Goal: Task Accomplishment & Management: Use online tool/utility

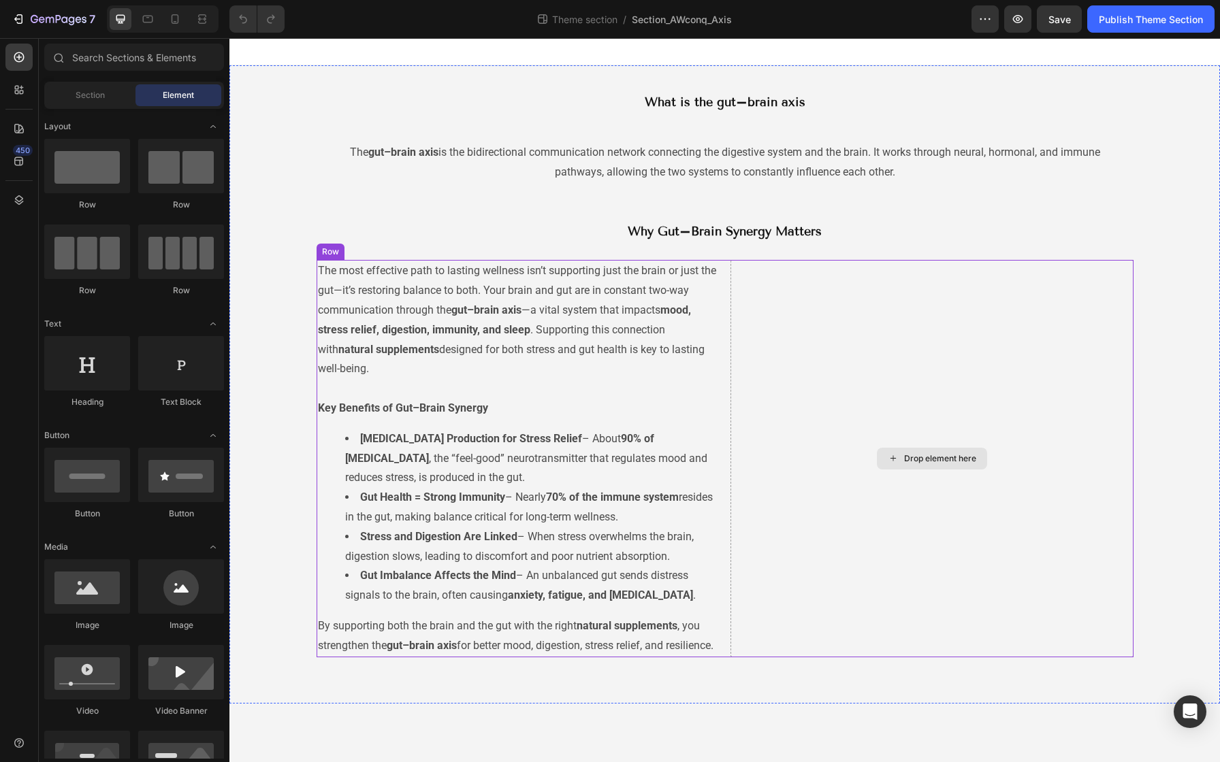
click at [902, 465] on div "Drop element here" at bounding box center [932, 459] width 110 height 22
click at [892, 461] on icon at bounding box center [891, 458] width 5 height 5
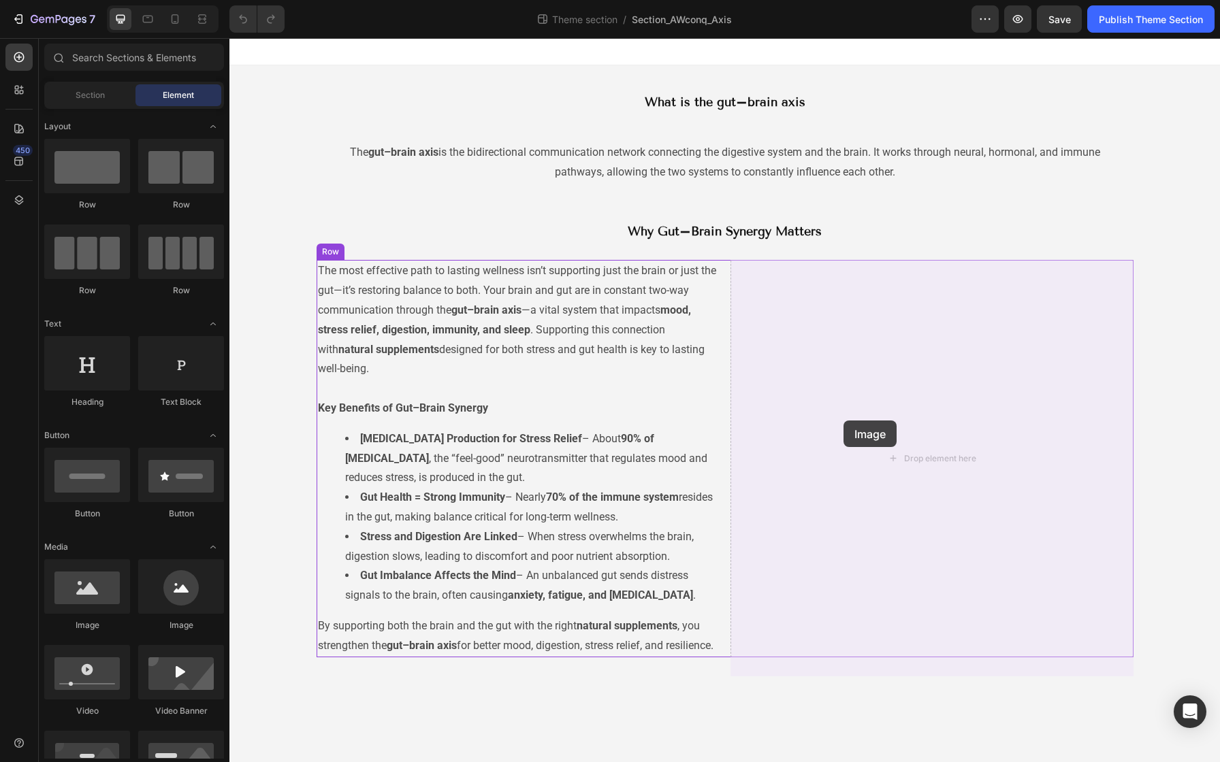
drag, startPoint x: 329, startPoint y: 624, endPoint x: 843, endPoint y: 421, distance: 552.6
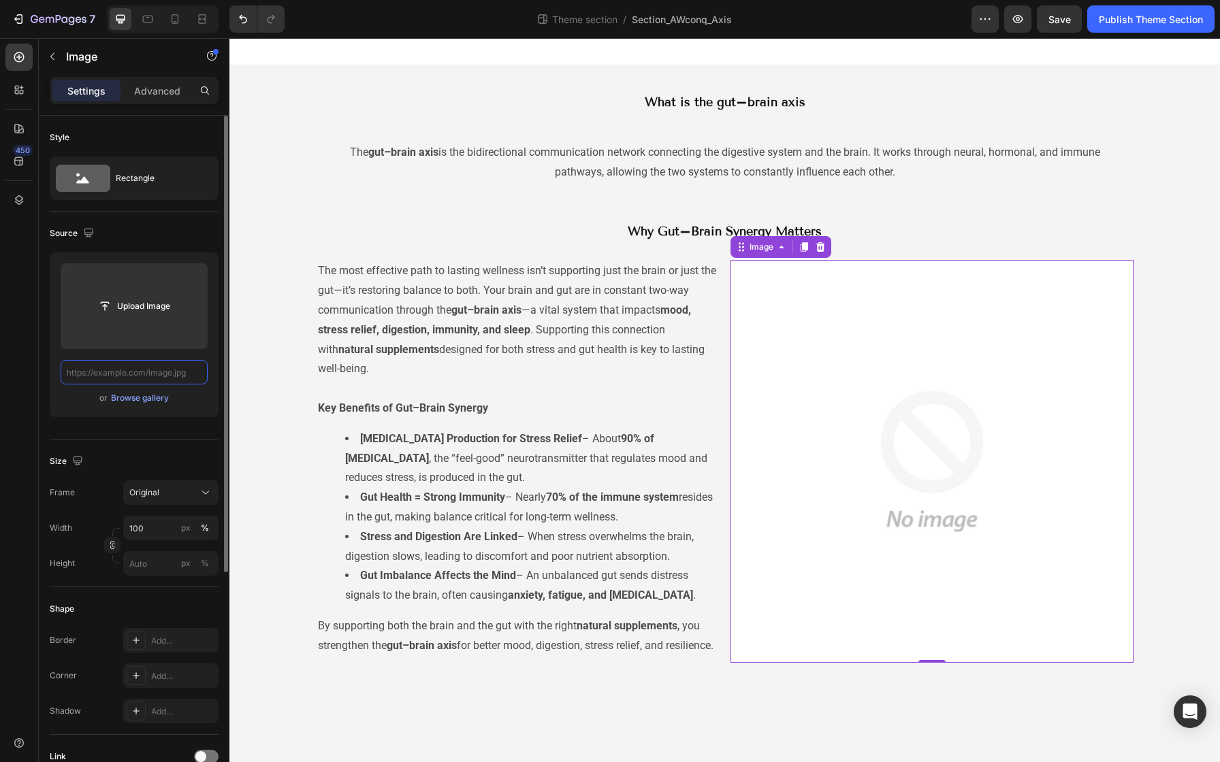
paste input "[URL][DOMAIN_NAME]"
type input "[URL][DOMAIN_NAME]"
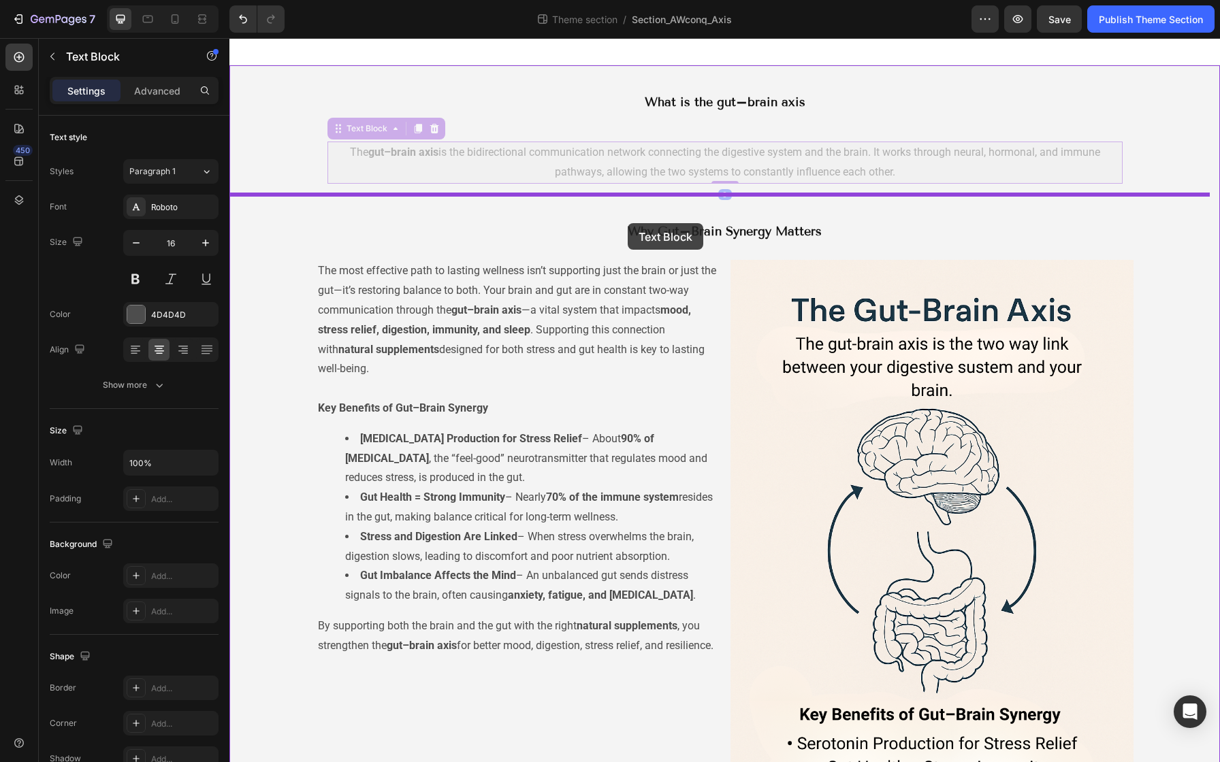
drag, startPoint x: 578, startPoint y: 143, endPoint x: 627, endPoint y: 223, distance: 94.4
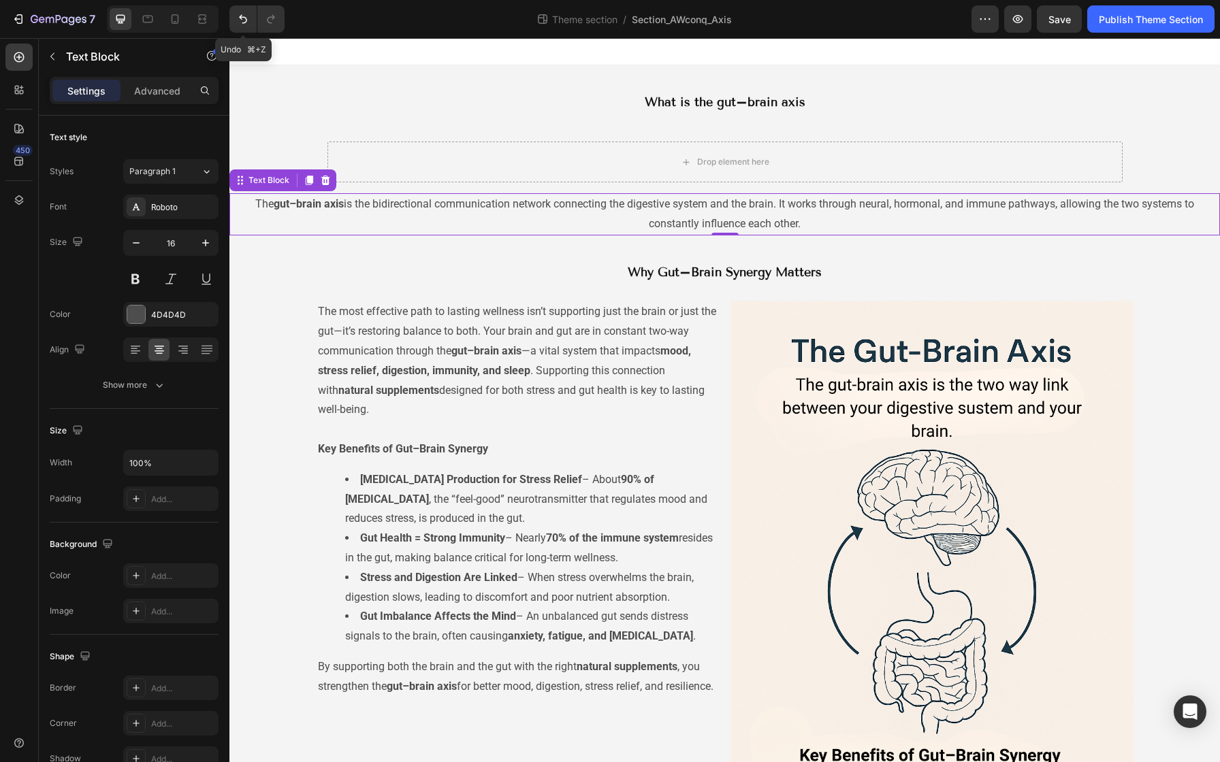
click at [240, 14] on icon "Undo/Redo" at bounding box center [243, 19] width 14 height 14
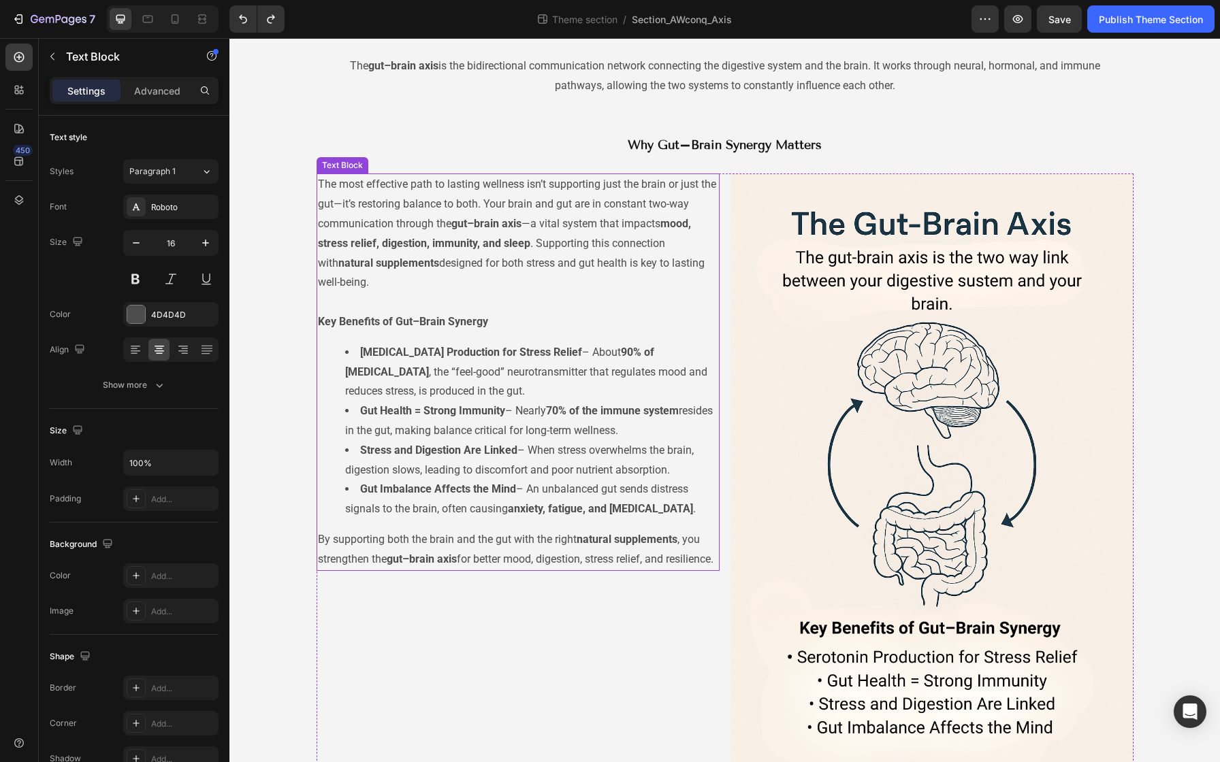
scroll to position [148, 0]
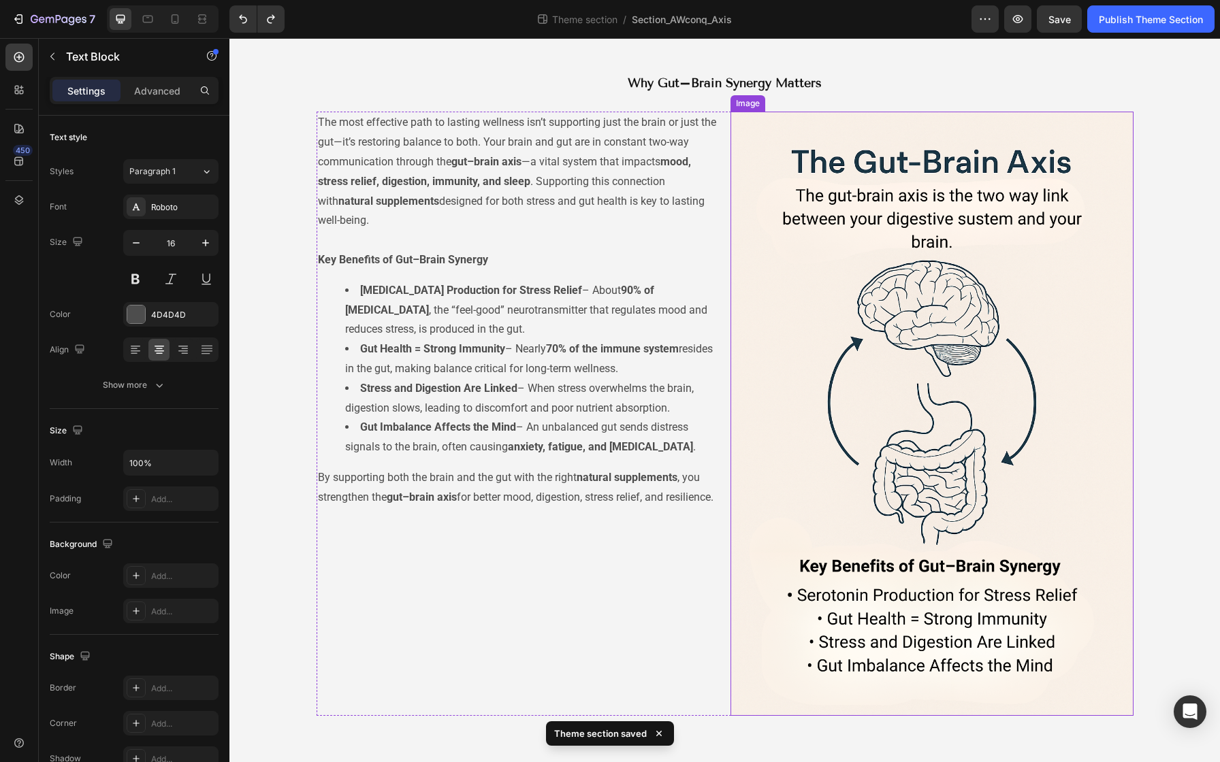
click at [825, 299] on img at bounding box center [931, 414] width 403 height 604
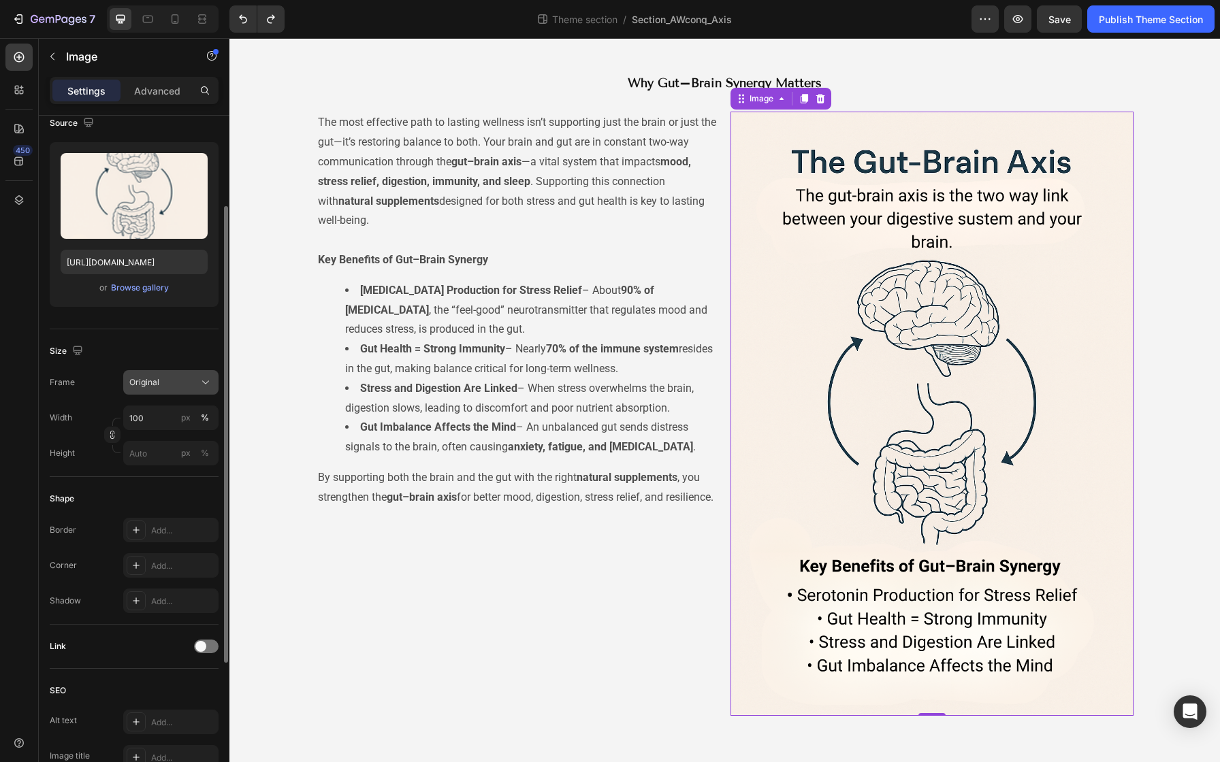
scroll to position [129, 0]
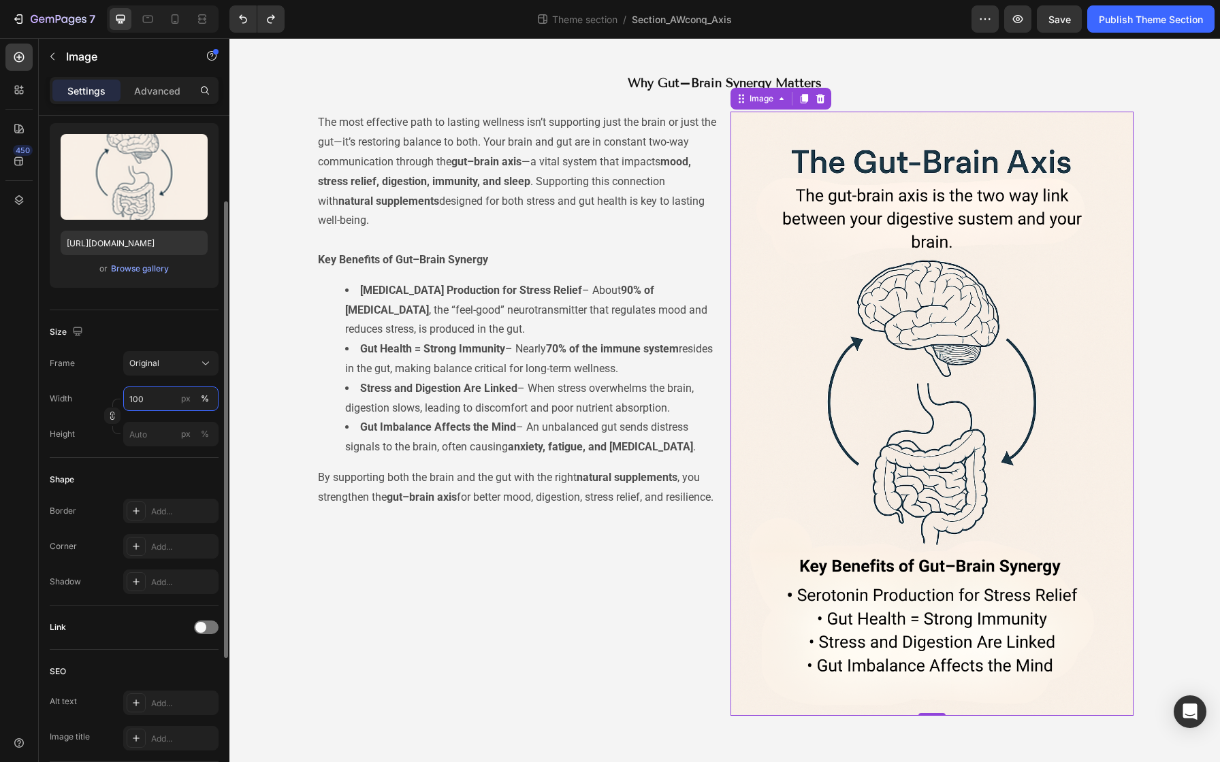
click at [164, 400] on input "100" at bounding box center [170, 399] width 95 height 25
click at [188, 398] on div "px" at bounding box center [186, 399] width 10 height 12
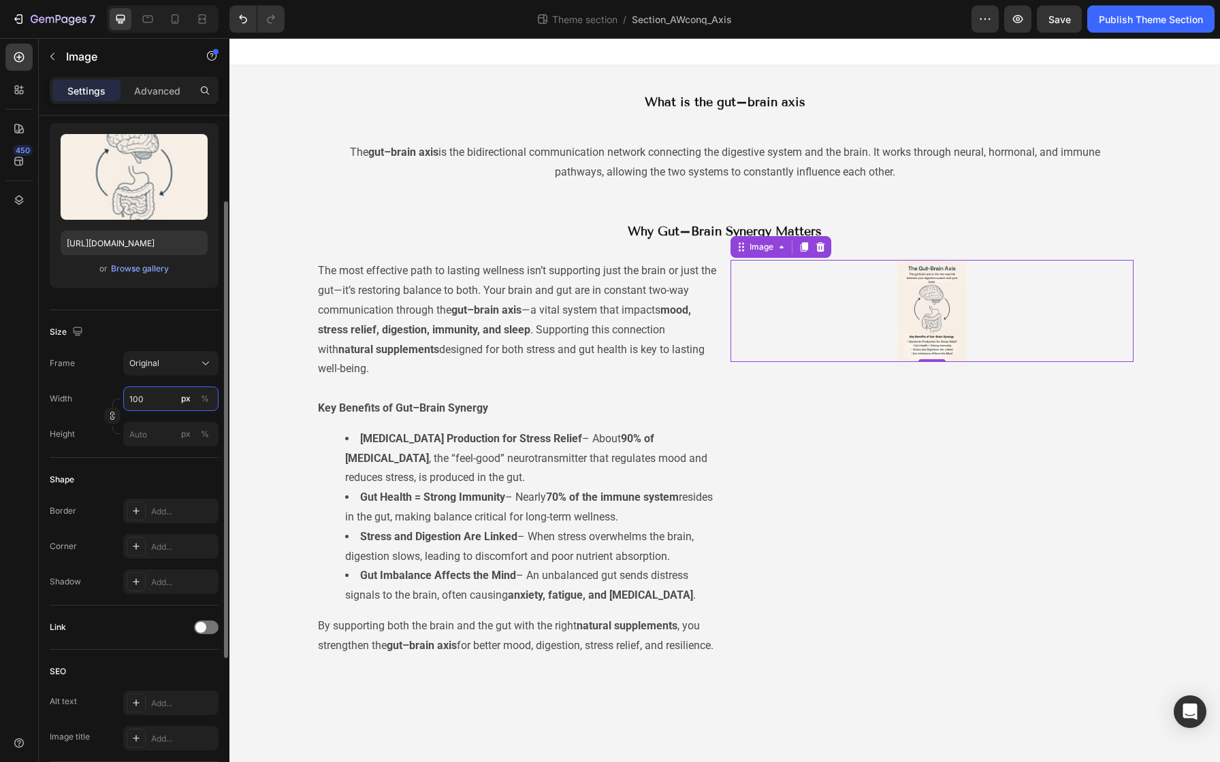
scroll to position [0, 0]
click at [167, 401] on input "100" at bounding box center [170, 399] width 95 height 25
type input "1"
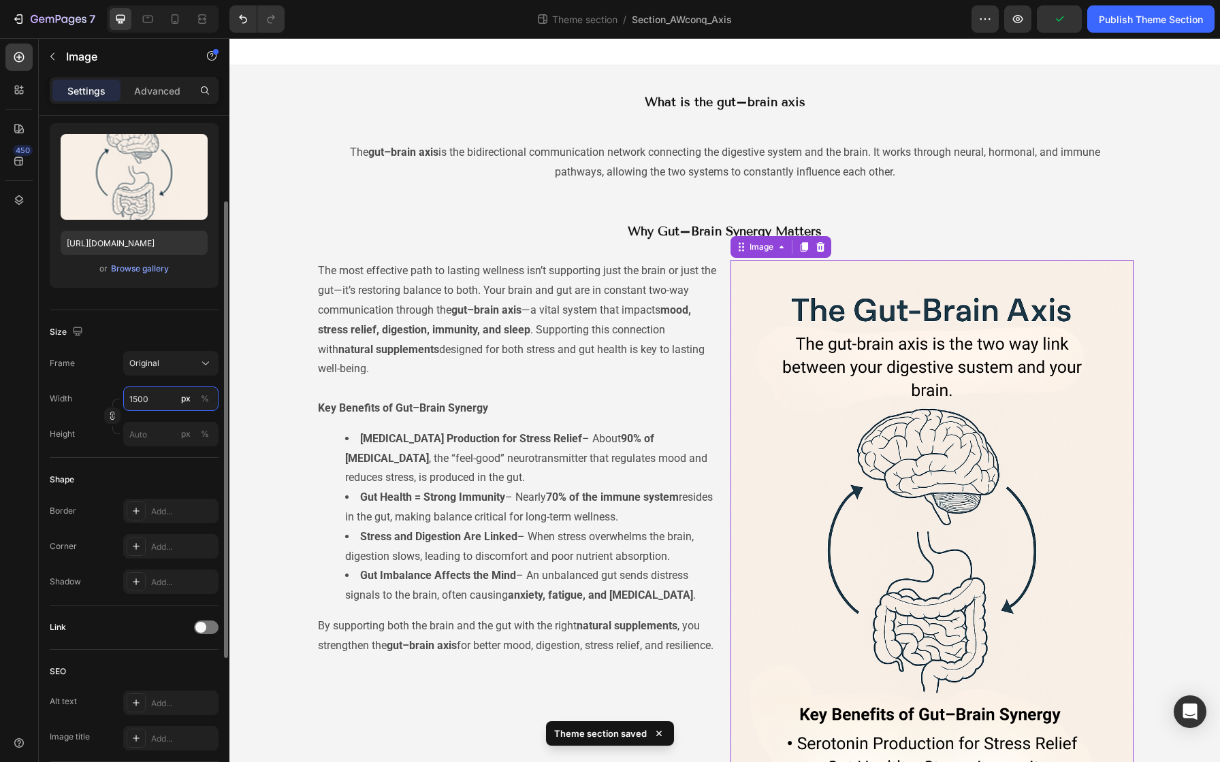
drag, startPoint x: 152, startPoint y: 397, endPoint x: 122, endPoint y: 395, distance: 30.0
click at [122, 395] on div "Width 1500 px %" at bounding box center [134, 399] width 169 height 25
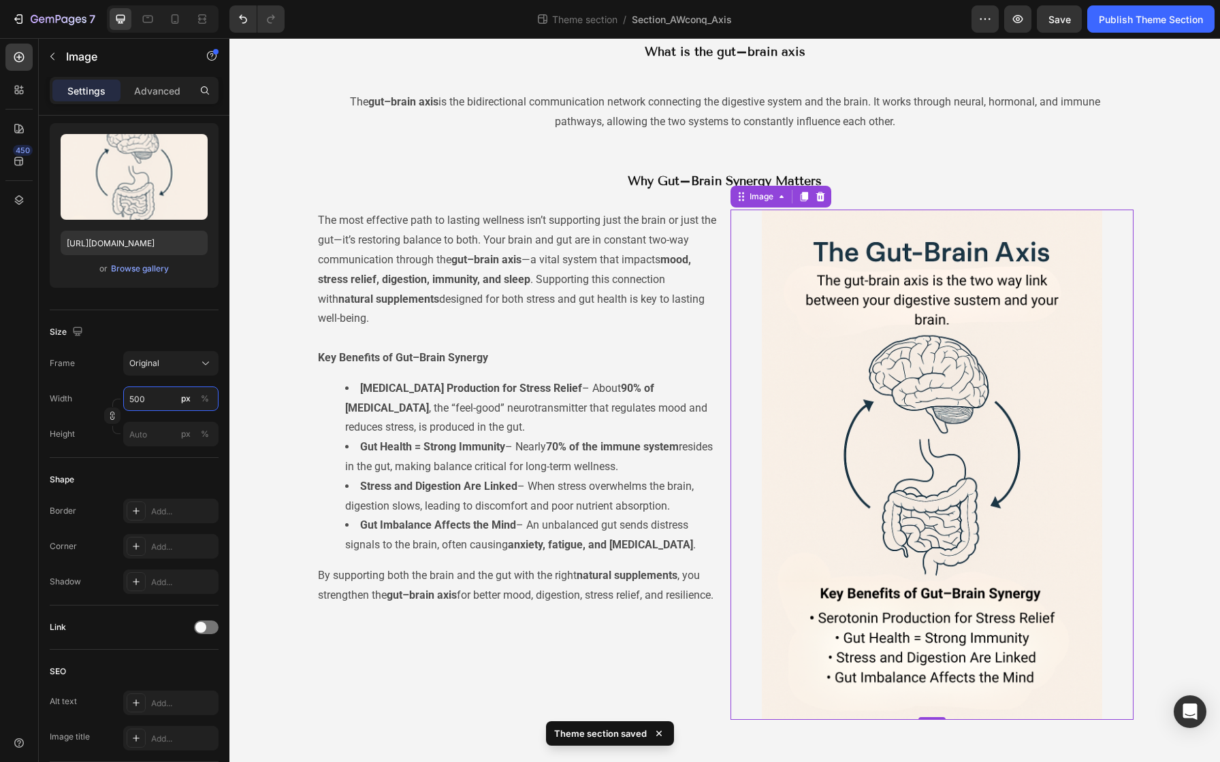
scroll to position [54, 0]
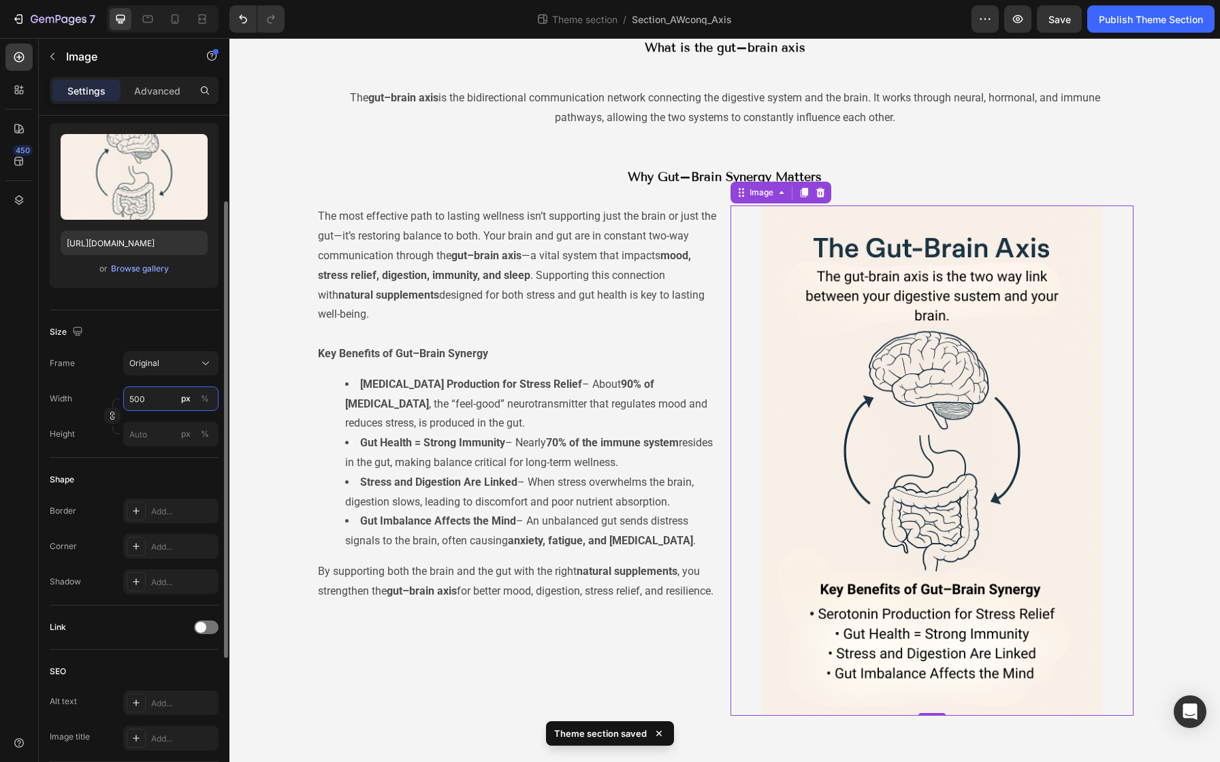
drag, startPoint x: 147, startPoint y: 402, endPoint x: 127, endPoint y: 401, distance: 20.4
click at [127, 401] on input "500" at bounding box center [170, 399] width 95 height 25
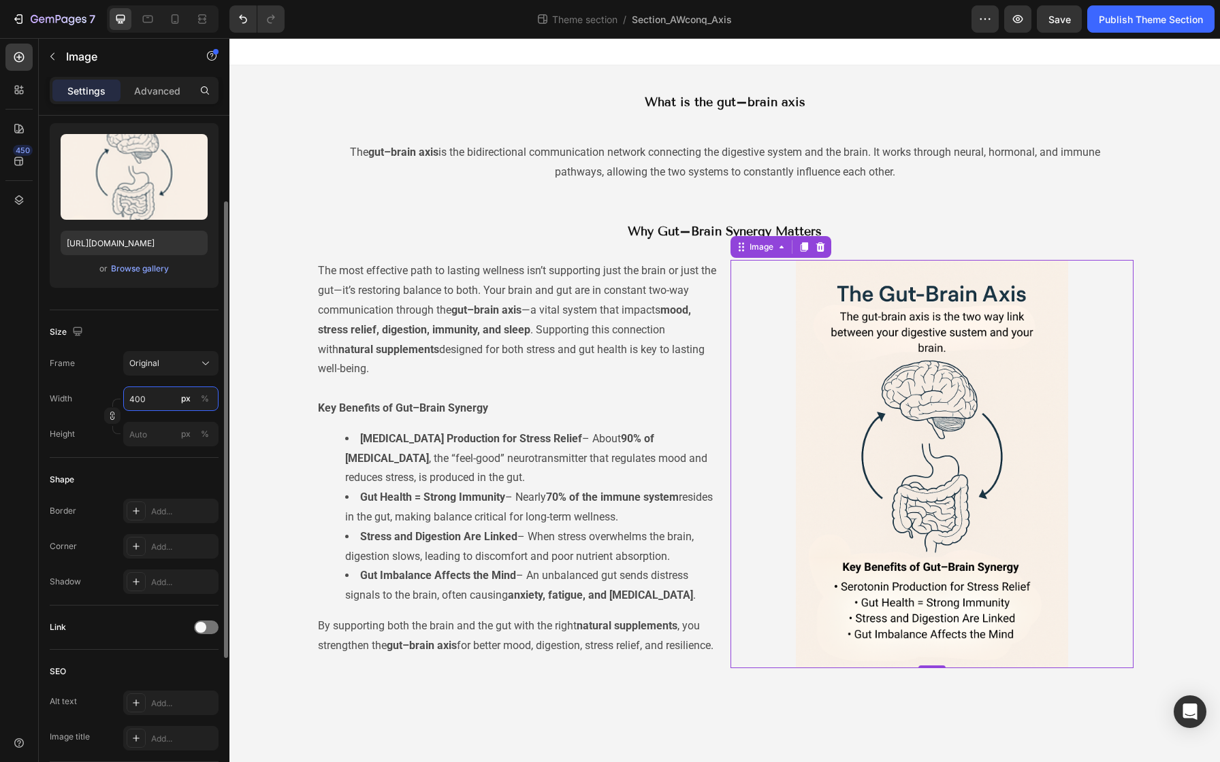
drag, startPoint x: 146, startPoint y: 401, endPoint x: 129, endPoint y: 399, distance: 17.1
click at [129, 399] on input "400" at bounding box center [170, 399] width 95 height 25
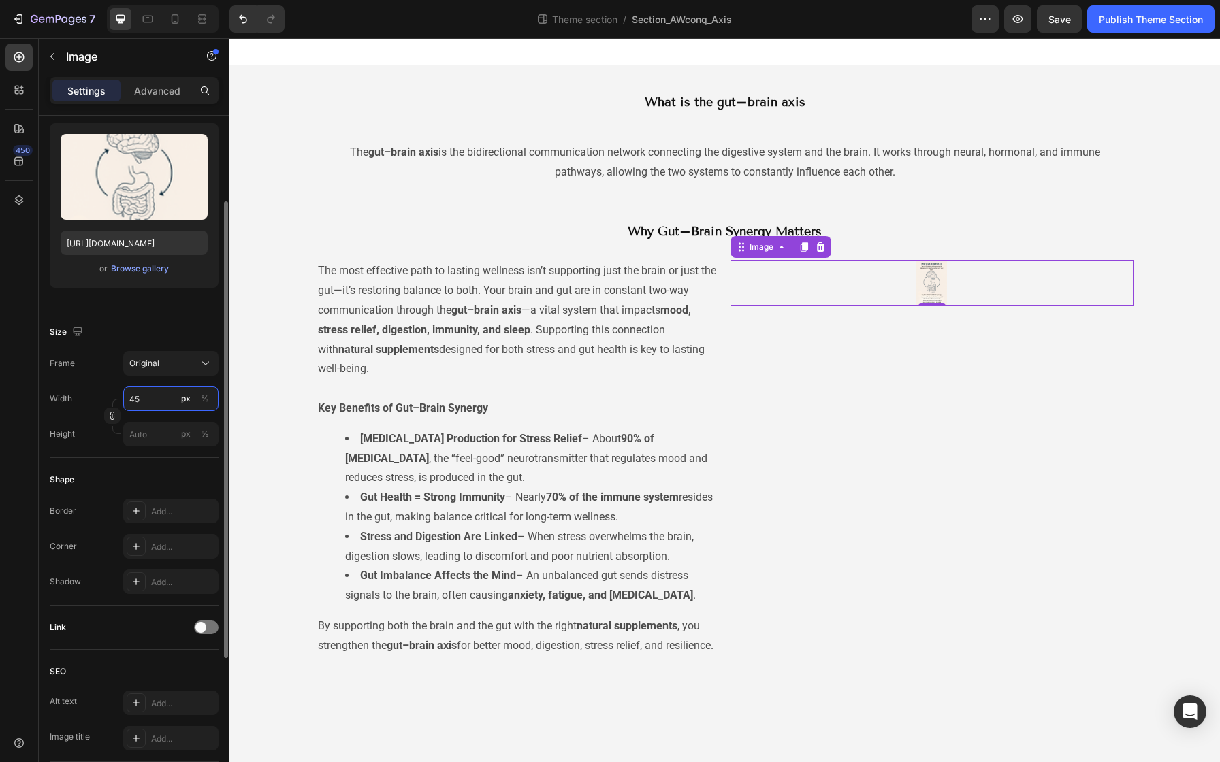
type input "450"
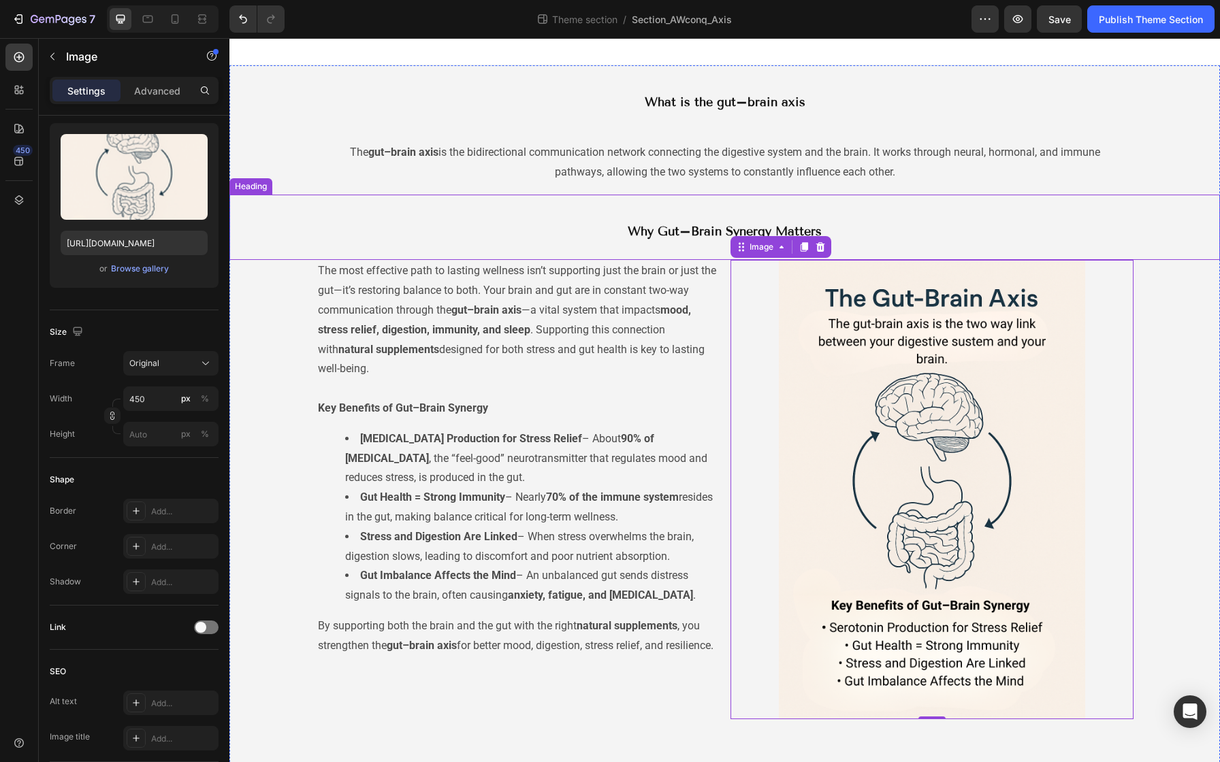
click at [900, 207] on div "Why Gut–Brain Synergy Matters Heading" at bounding box center [724, 227] width 990 height 65
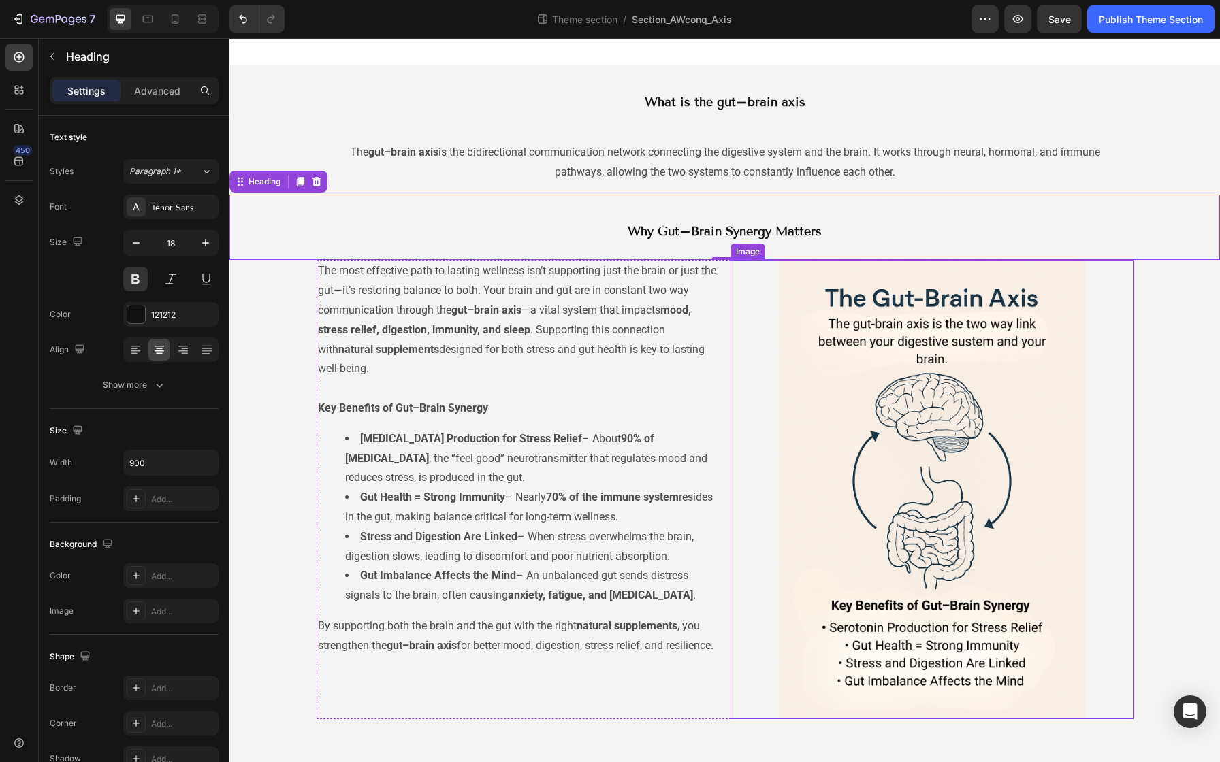
scroll to position [3, 0]
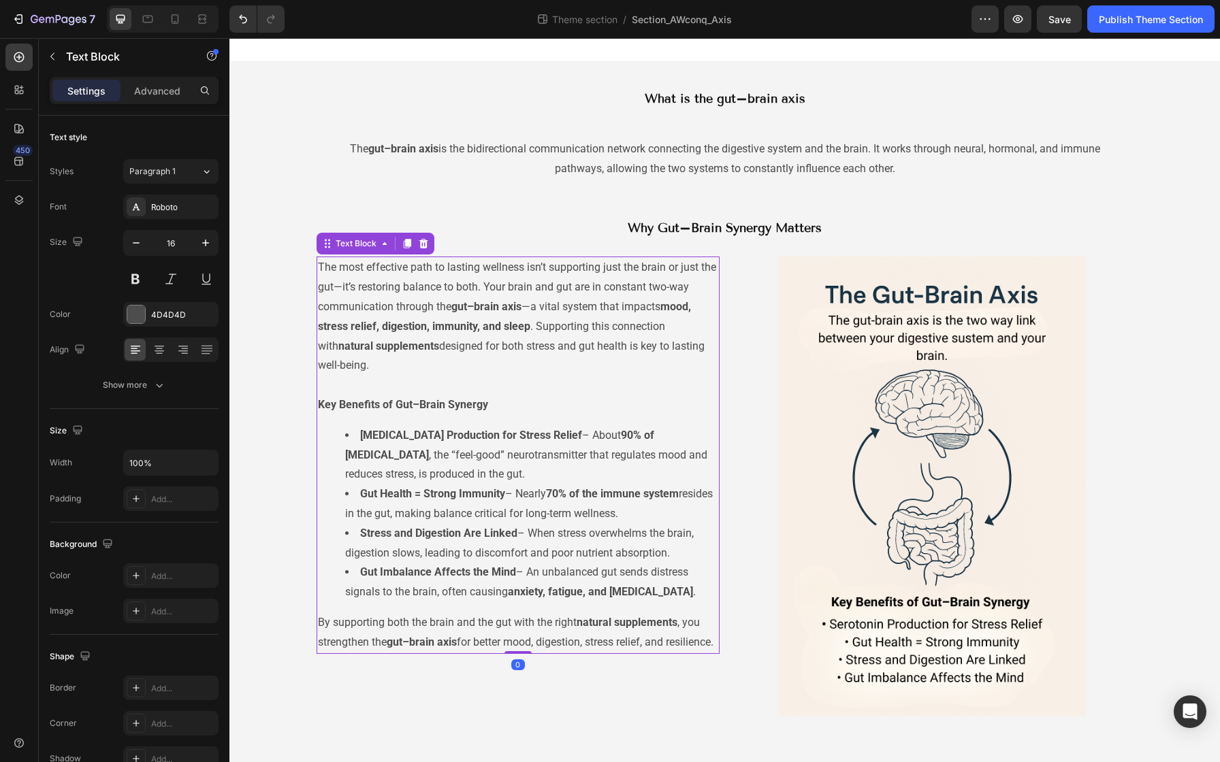
click at [318, 270] on p "The most effective path to lasting wellness isn’t supporting just the brain or …" at bounding box center [518, 326] width 400 height 137
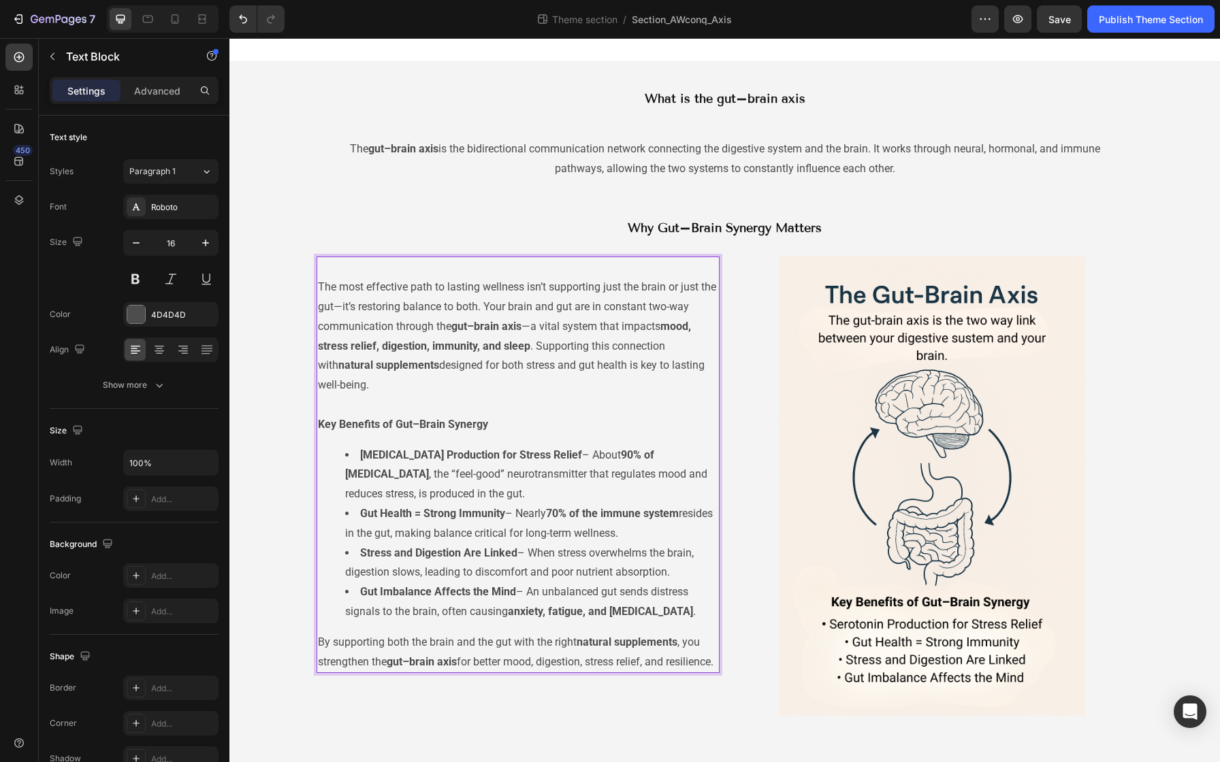
click at [324, 262] on p "Rich Text Editor. Editing area: main" at bounding box center [518, 268] width 400 height 20
click at [485, 427] on p "Key Benefits of Gut–Brain Synergy" at bounding box center [518, 425] width 400 height 20
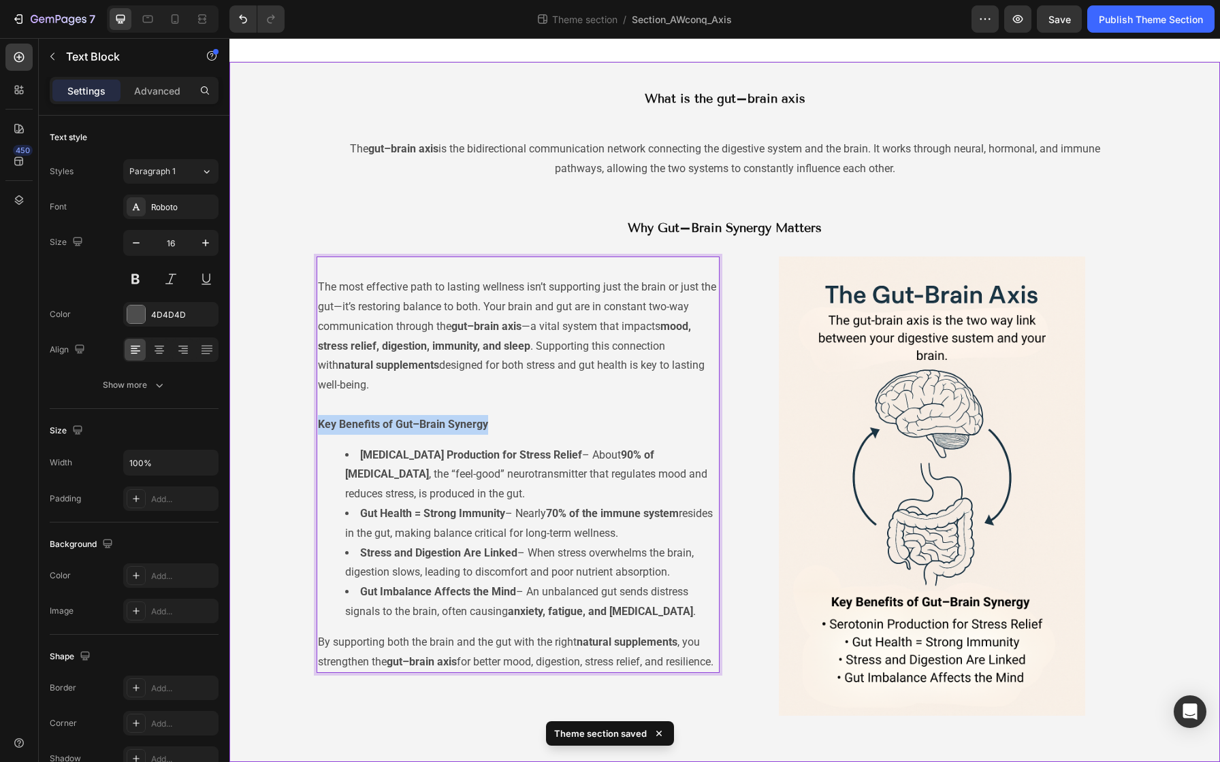
drag, startPoint x: 491, startPoint y: 428, endPoint x: 309, endPoint y: 419, distance: 181.9
click at [309, 419] on div "What is the gut–brain axis Heading The gut–brain axis is the bidirectional comm…" at bounding box center [724, 401] width 990 height 679
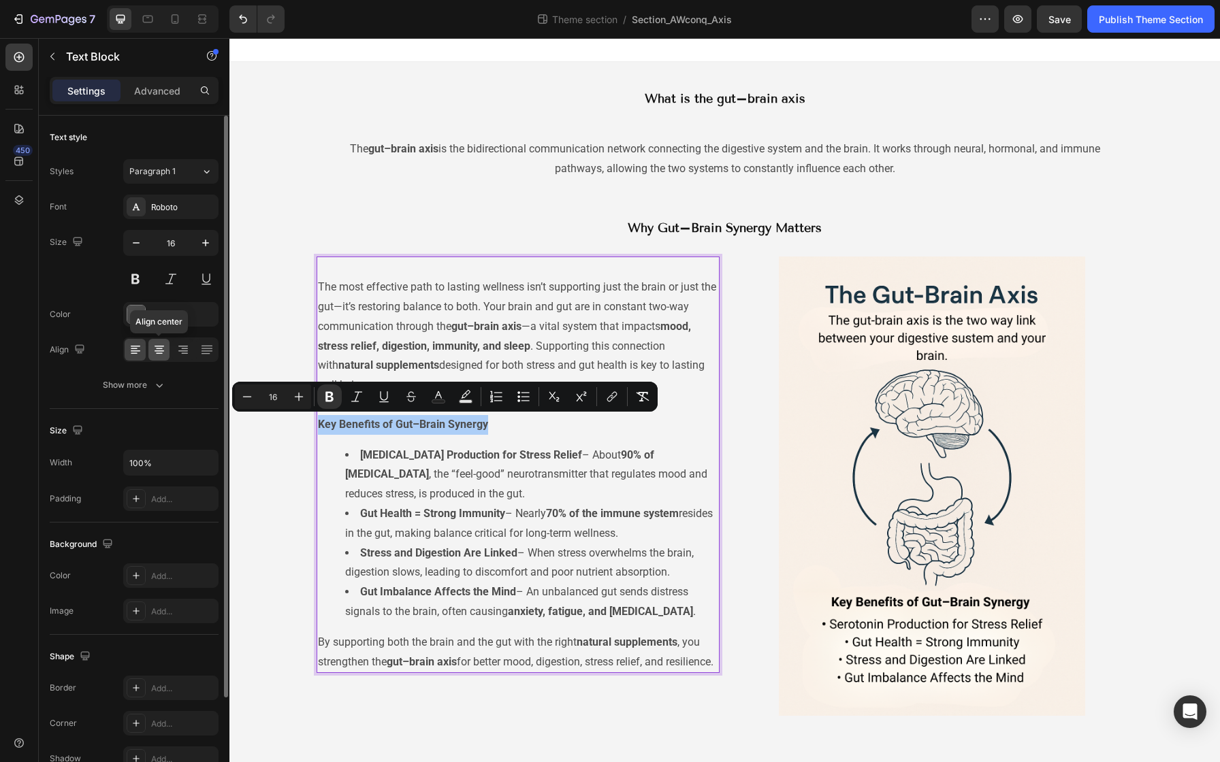
click at [161, 348] on icon at bounding box center [159, 348] width 7 height 1
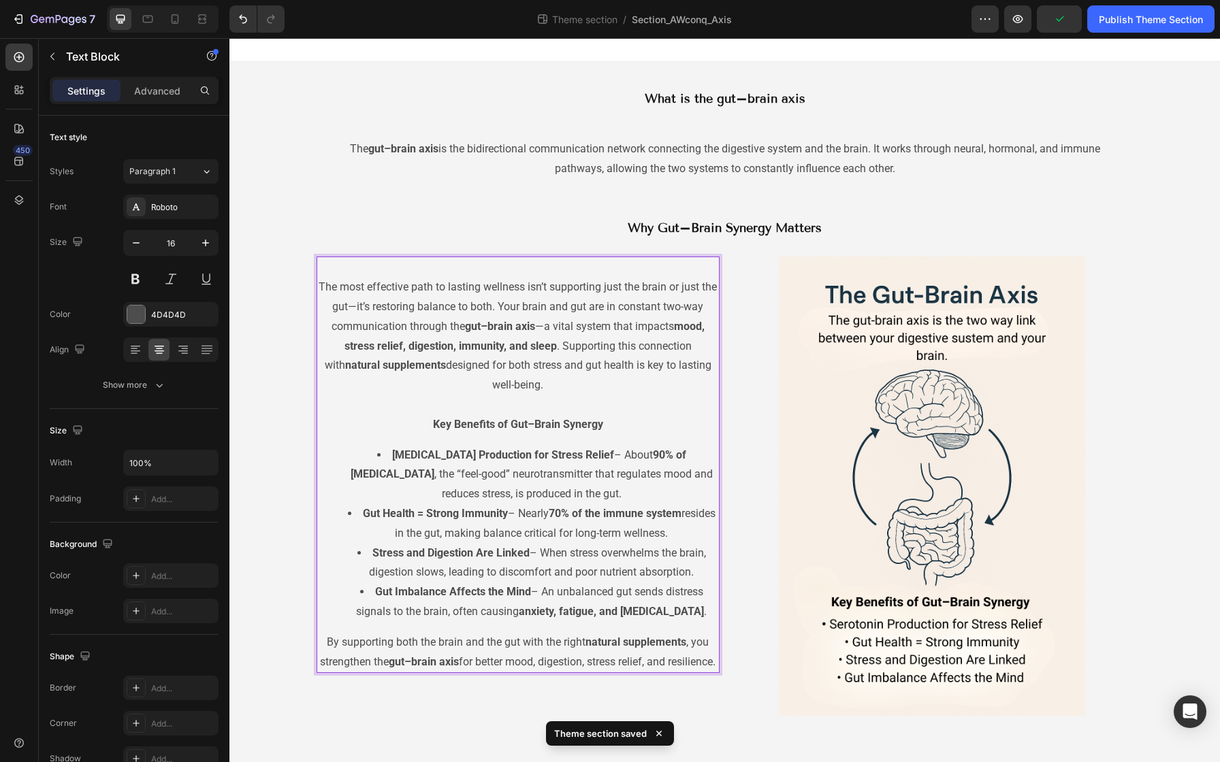
click at [323, 287] on p "The most effective path to lasting wellness isn’t supporting just the brain or …" at bounding box center [518, 346] width 400 height 137
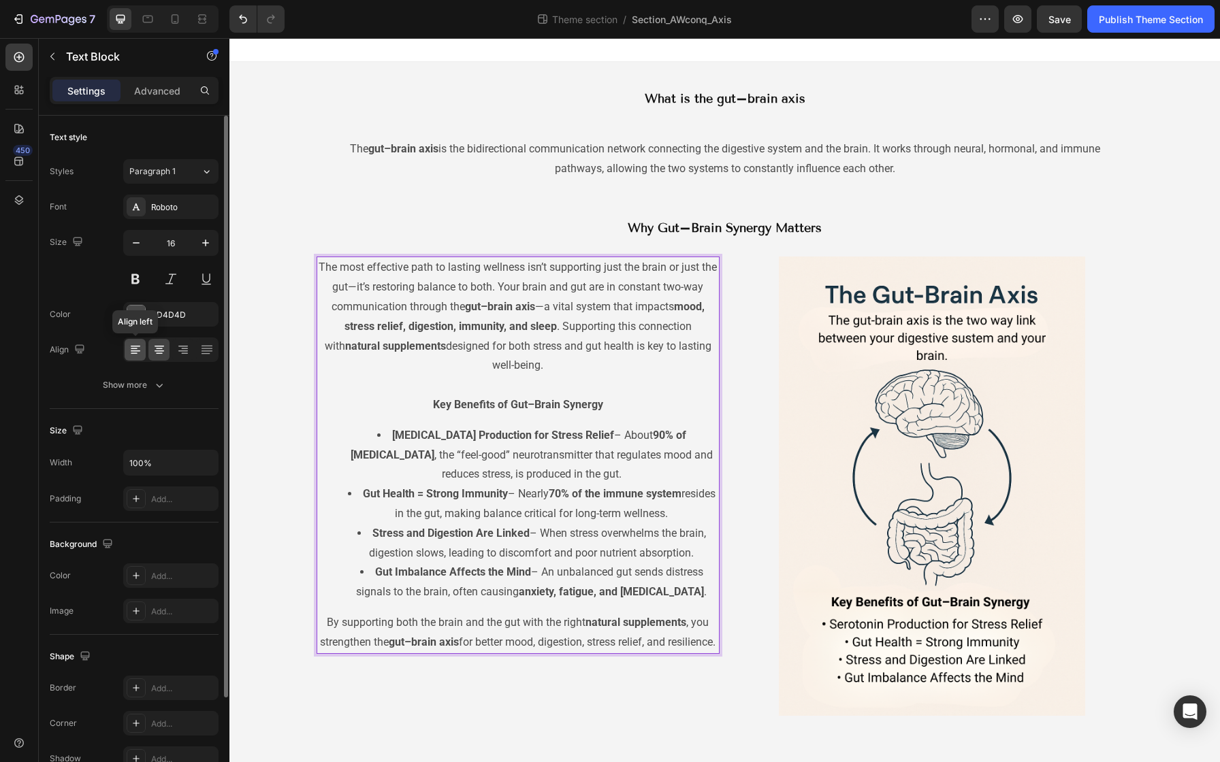
click at [138, 346] on icon at bounding box center [136, 346] width 10 height 1
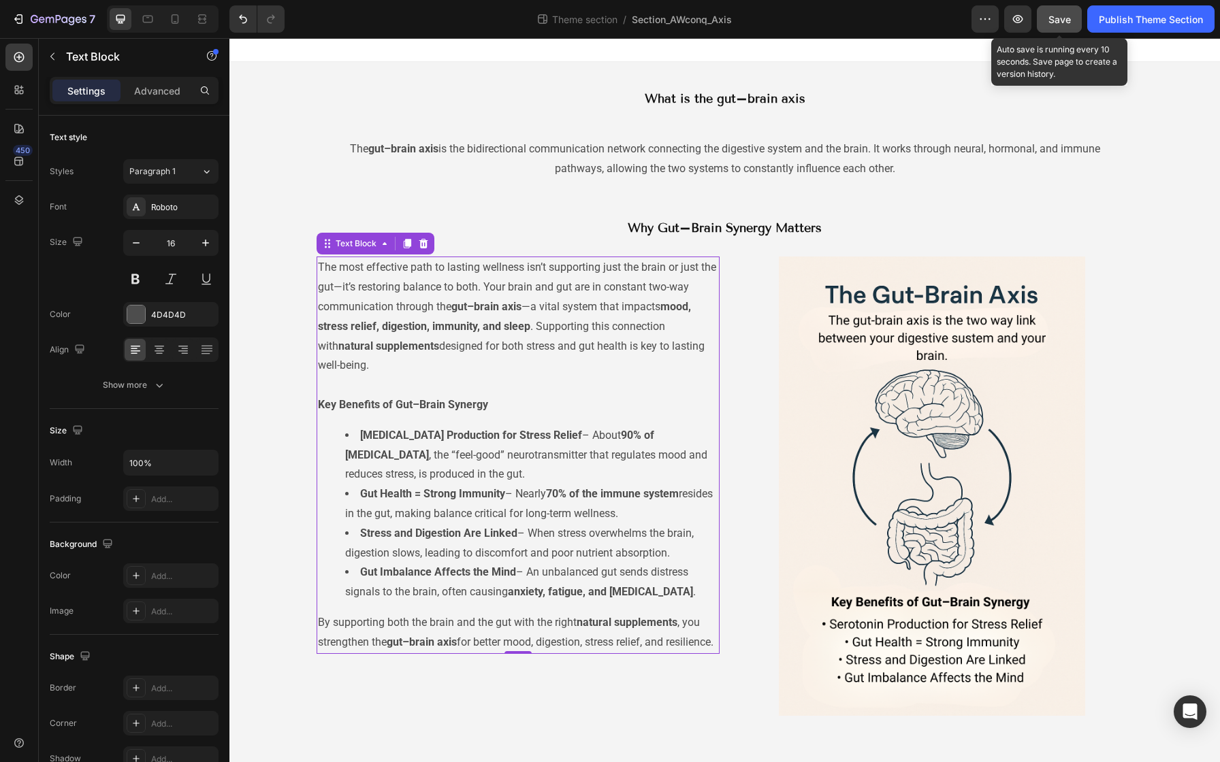
click at [1056, 24] on span "Save" at bounding box center [1059, 20] width 22 height 12
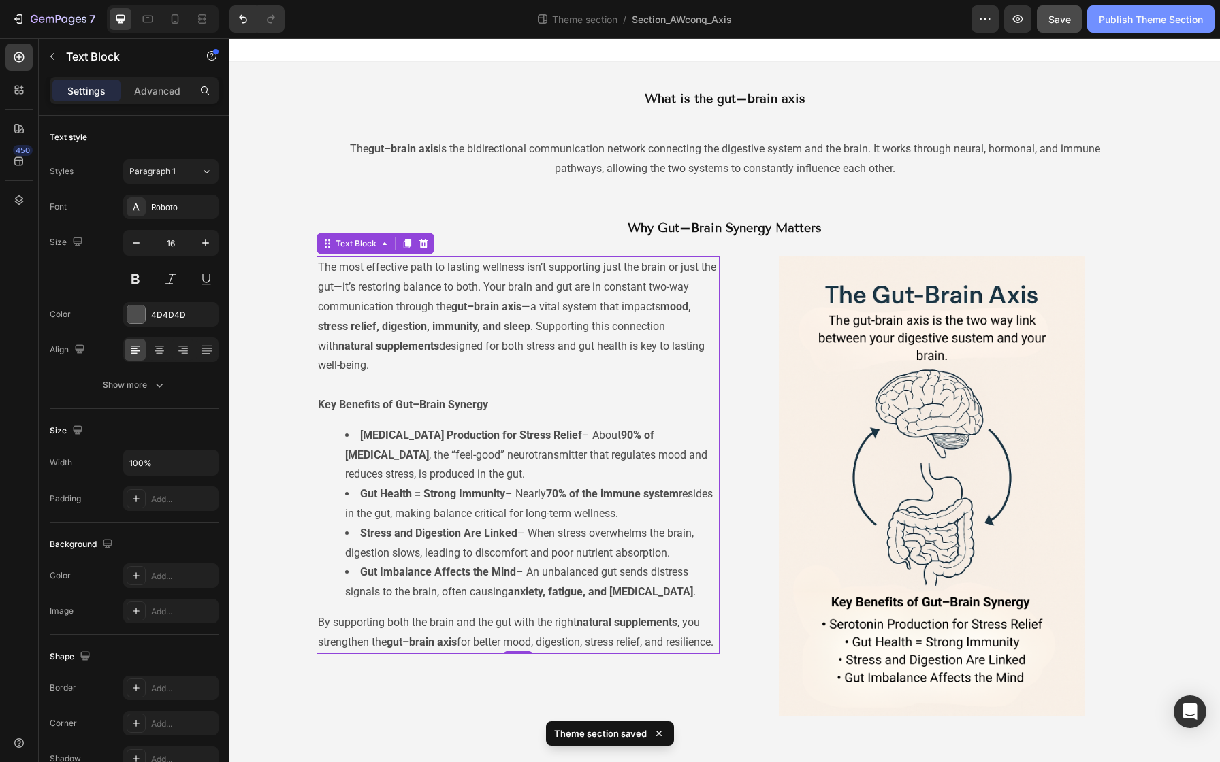
click at [1145, 18] on div "Publish Theme Section" at bounding box center [1150, 19] width 104 height 14
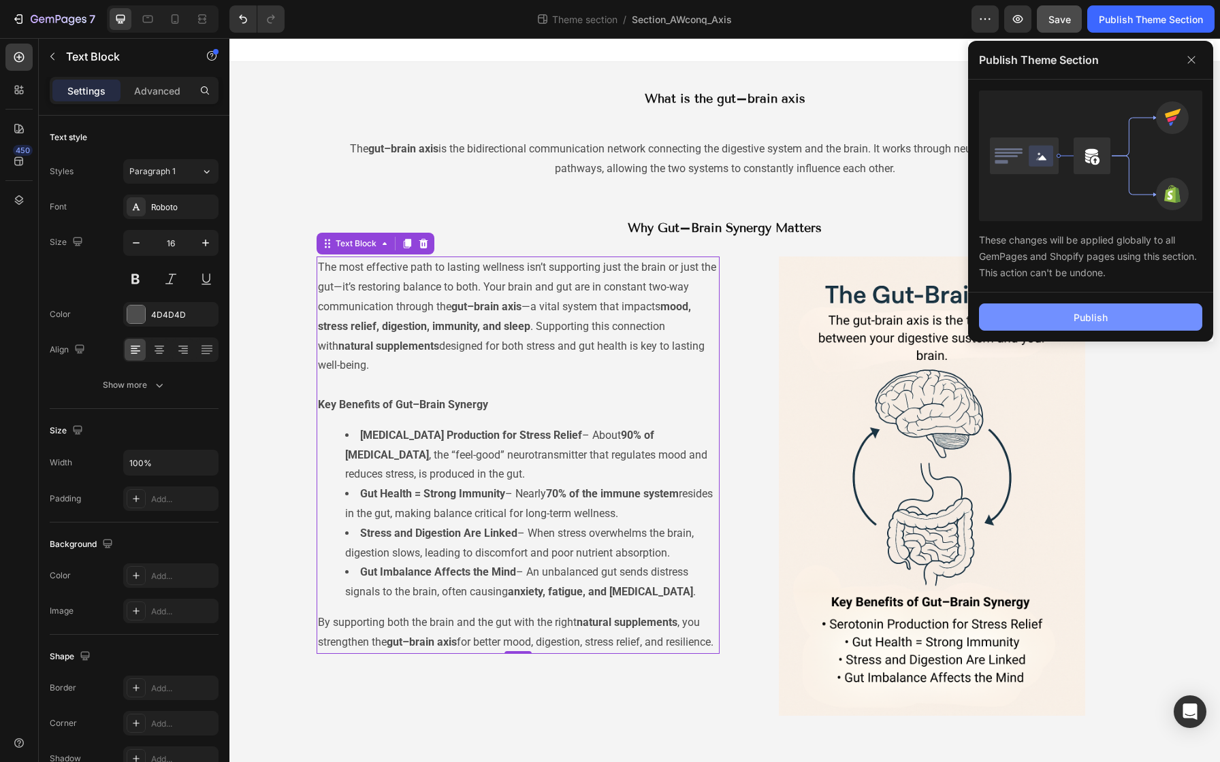
click at [1059, 315] on button "Publish" at bounding box center [1090, 317] width 223 height 27
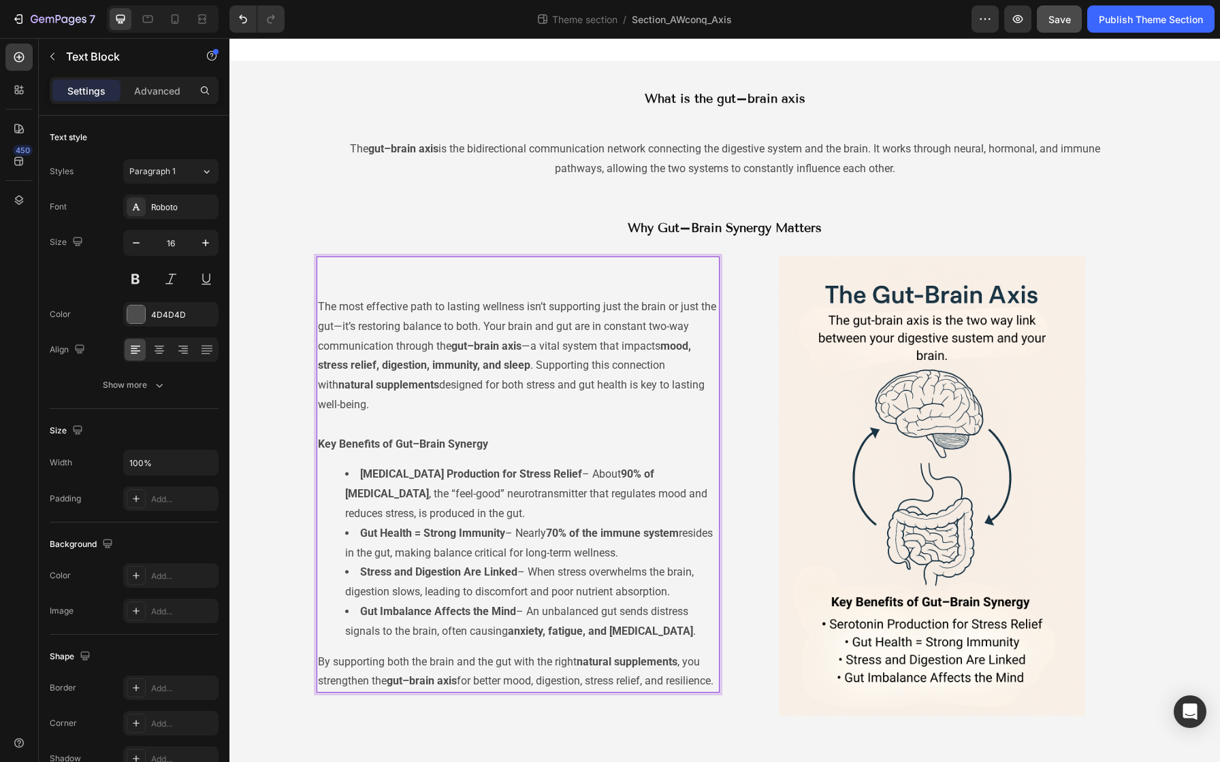
click at [318, 312] on p "The most effective path to lasting wellness isn’t supporting just the brain or …" at bounding box center [518, 365] width 400 height 137
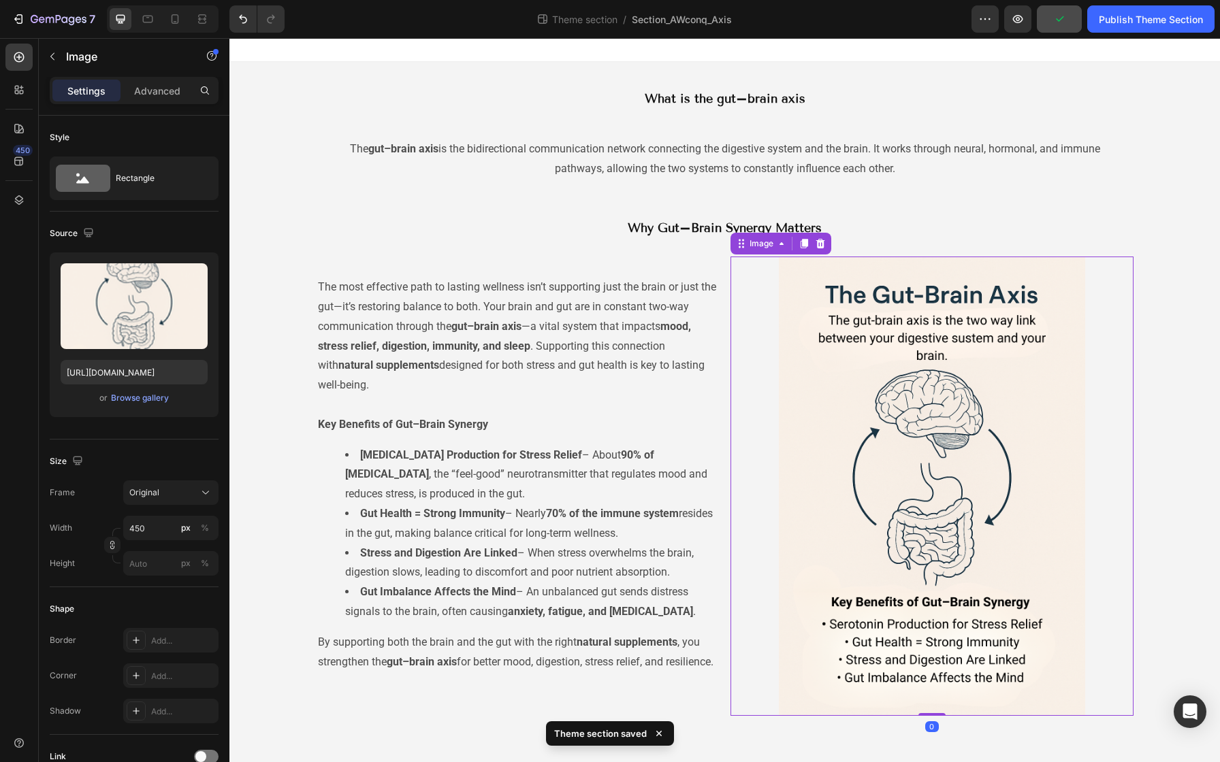
click at [785, 315] on img at bounding box center [932, 486] width 306 height 459
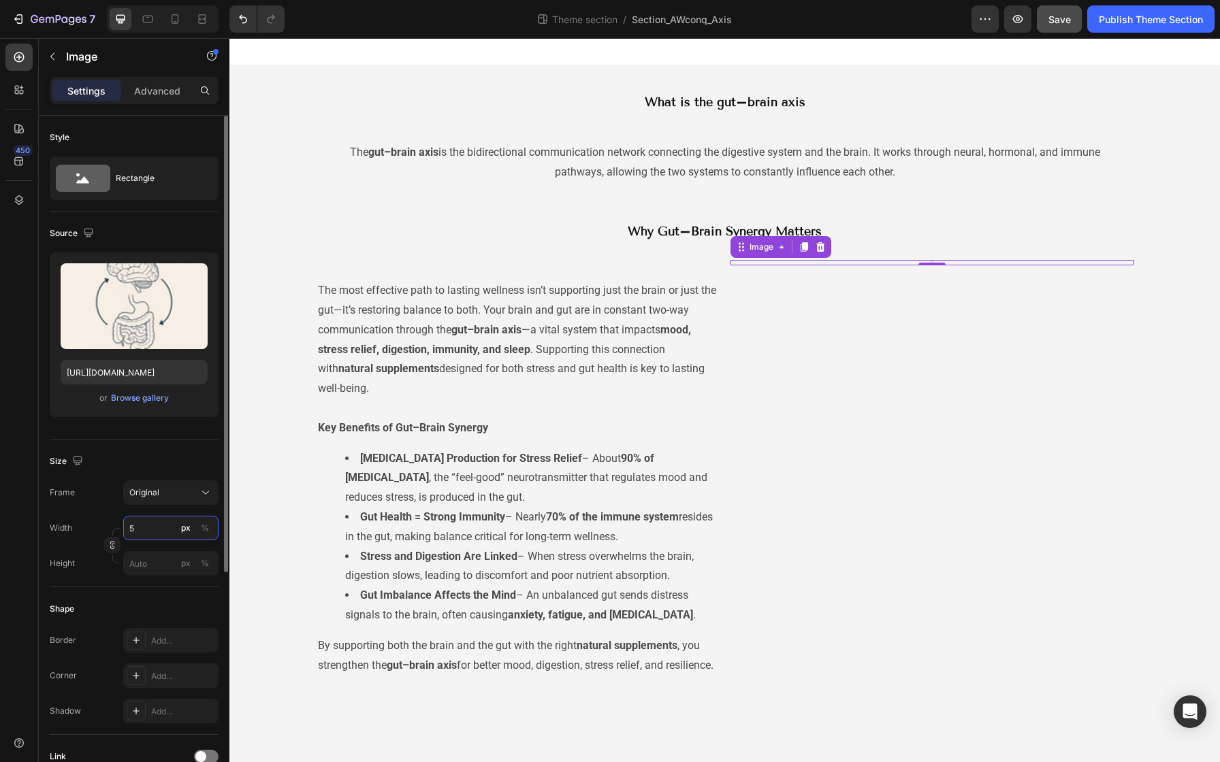
scroll to position [0, 0]
type input "500"
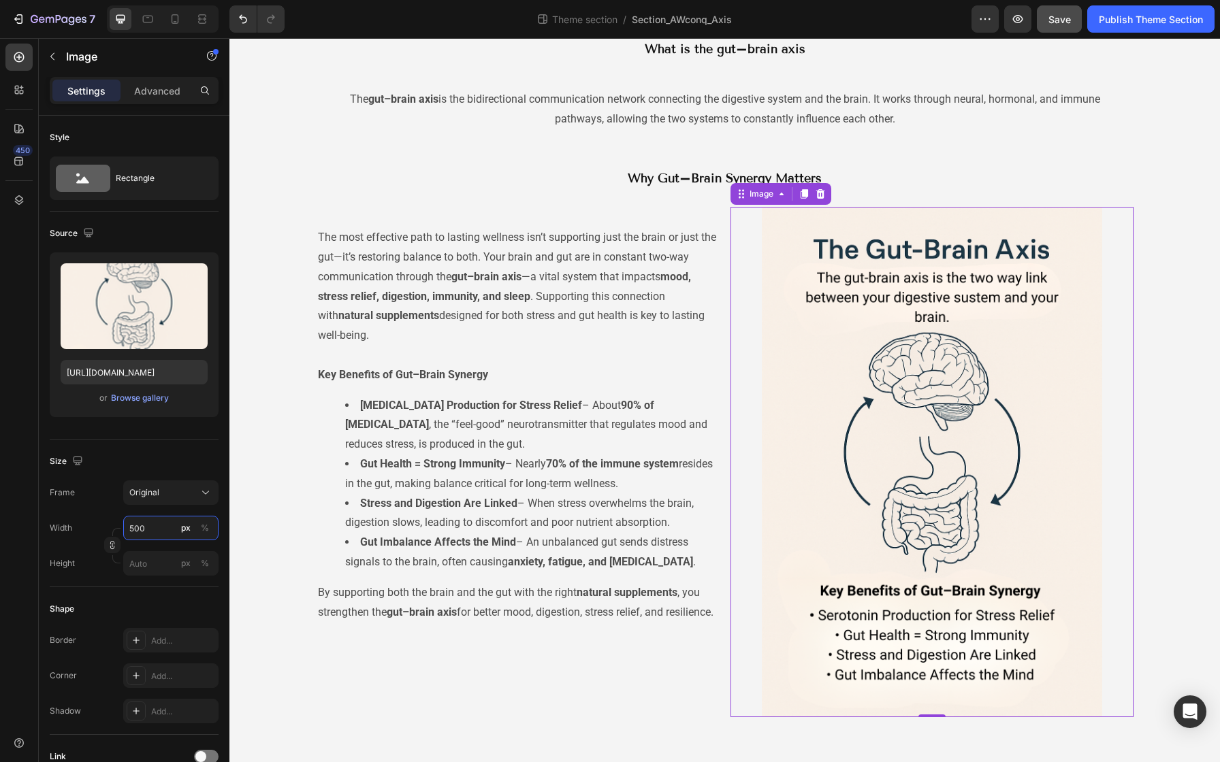
scroll to position [54, 0]
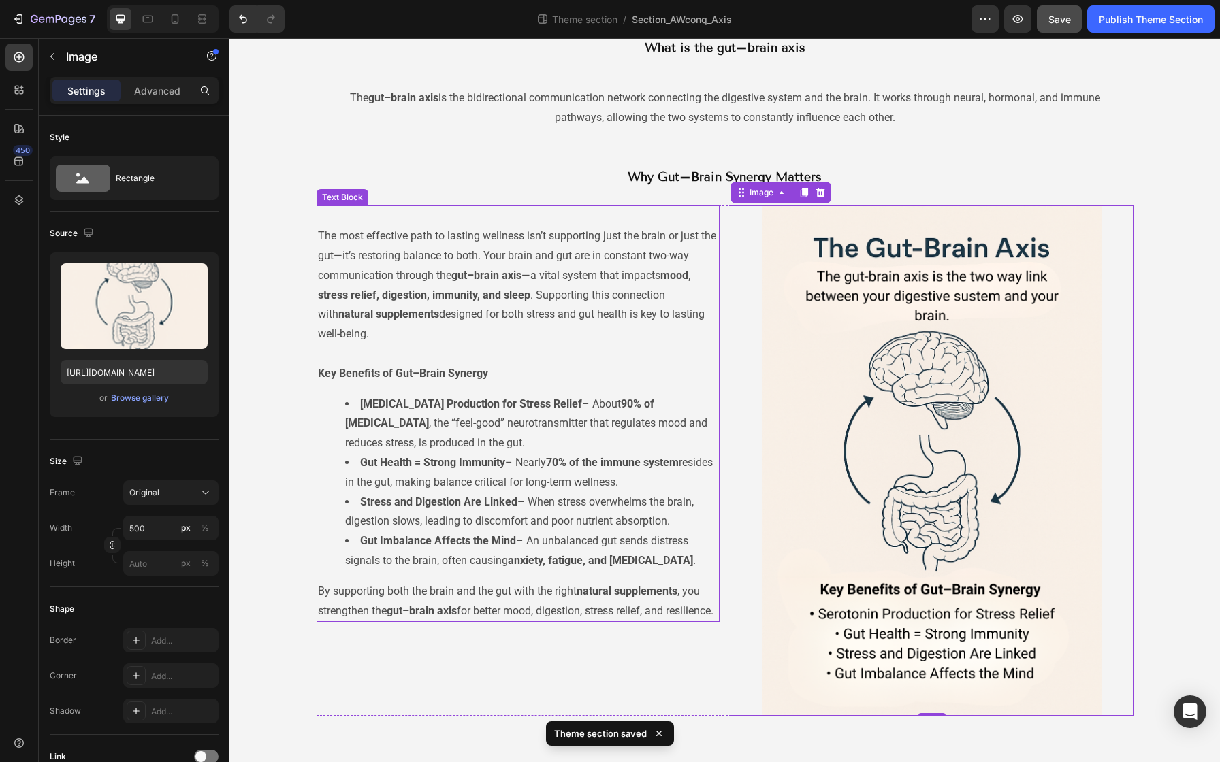
click at [318, 235] on p "The most effective path to lasting wellness isn’t supporting just the brain or …" at bounding box center [518, 295] width 400 height 137
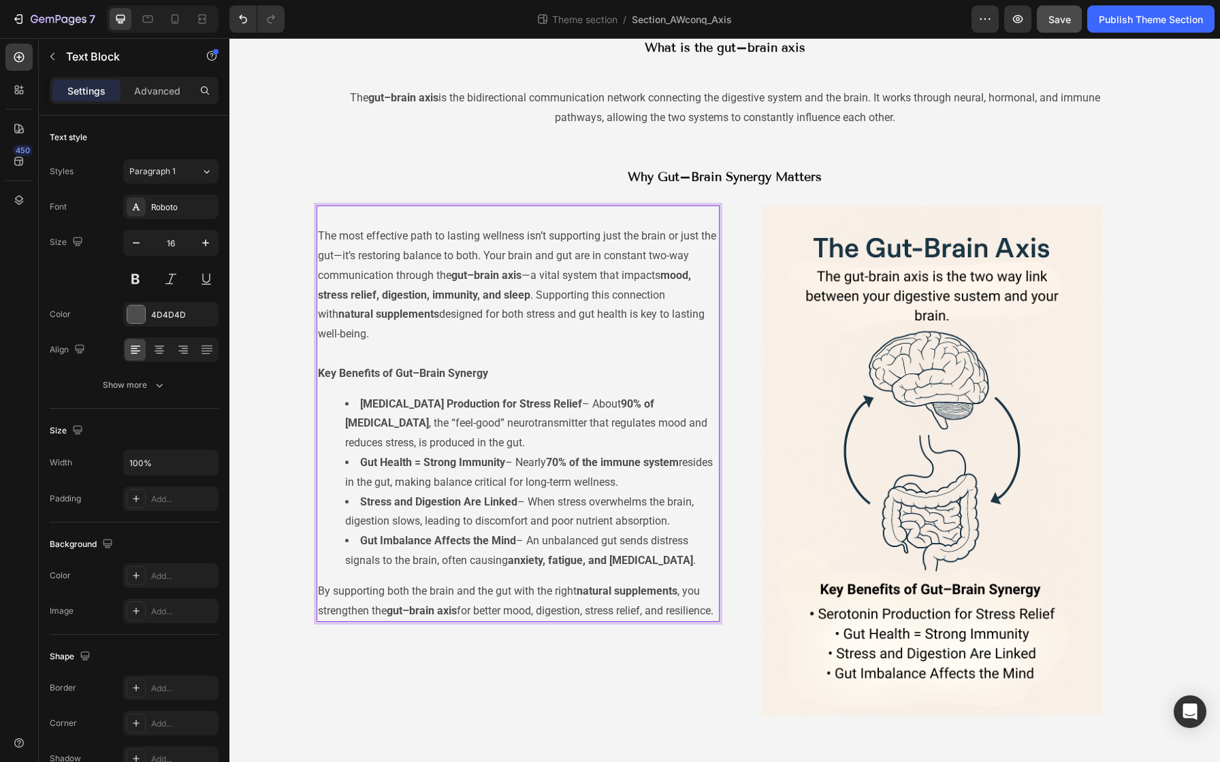
click at [318, 237] on p "The most effective path to lasting wellness isn’t supporting just the brain or …" at bounding box center [518, 295] width 400 height 137
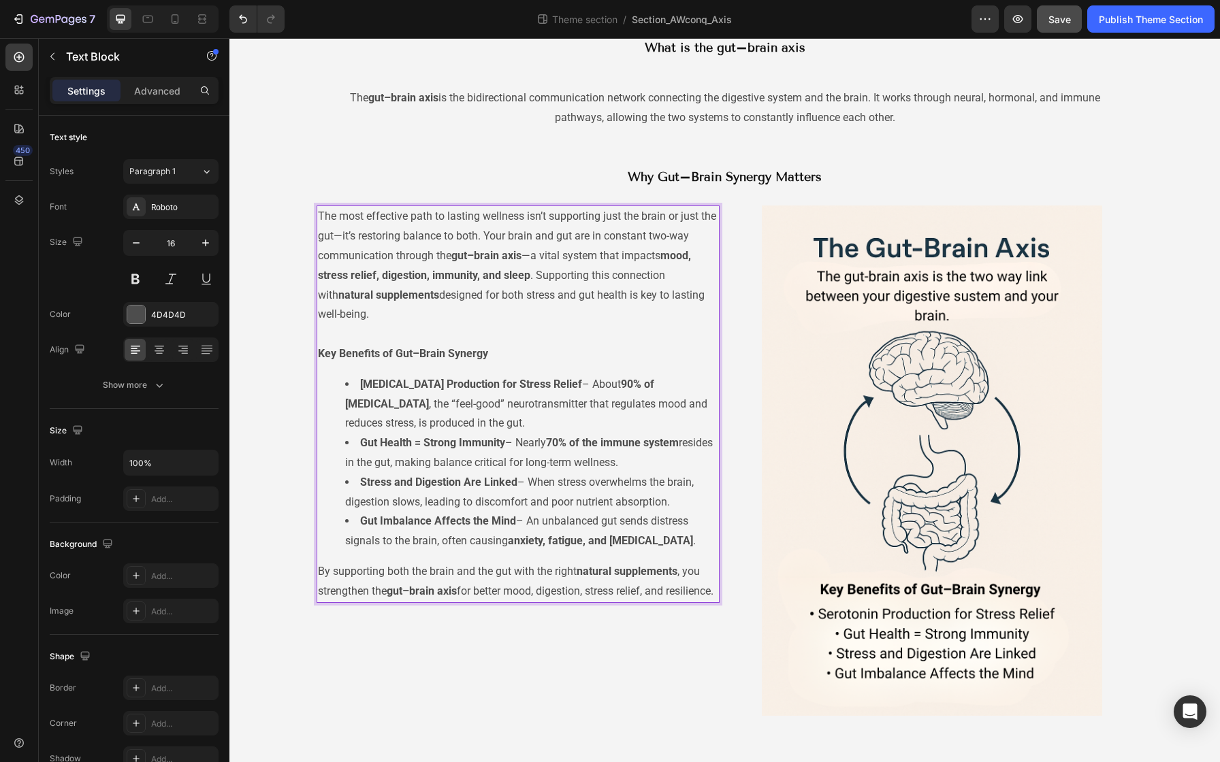
click at [444, 426] on li "[MEDICAL_DATA] Production for Stress Relief – About 90% of [MEDICAL_DATA] , the…" at bounding box center [531, 404] width 373 height 59
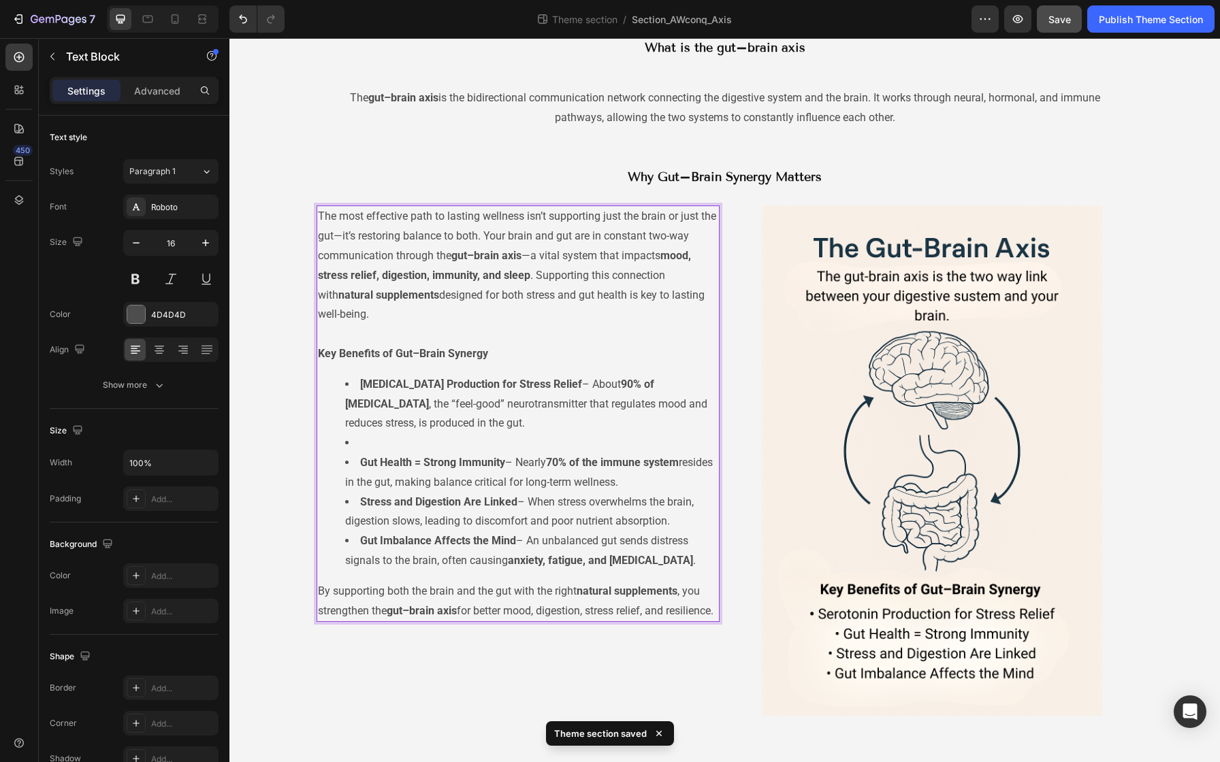
click at [376, 439] on li "Rich Text Editor. Editing area: main" at bounding box center [531, 444] width 373 height 20
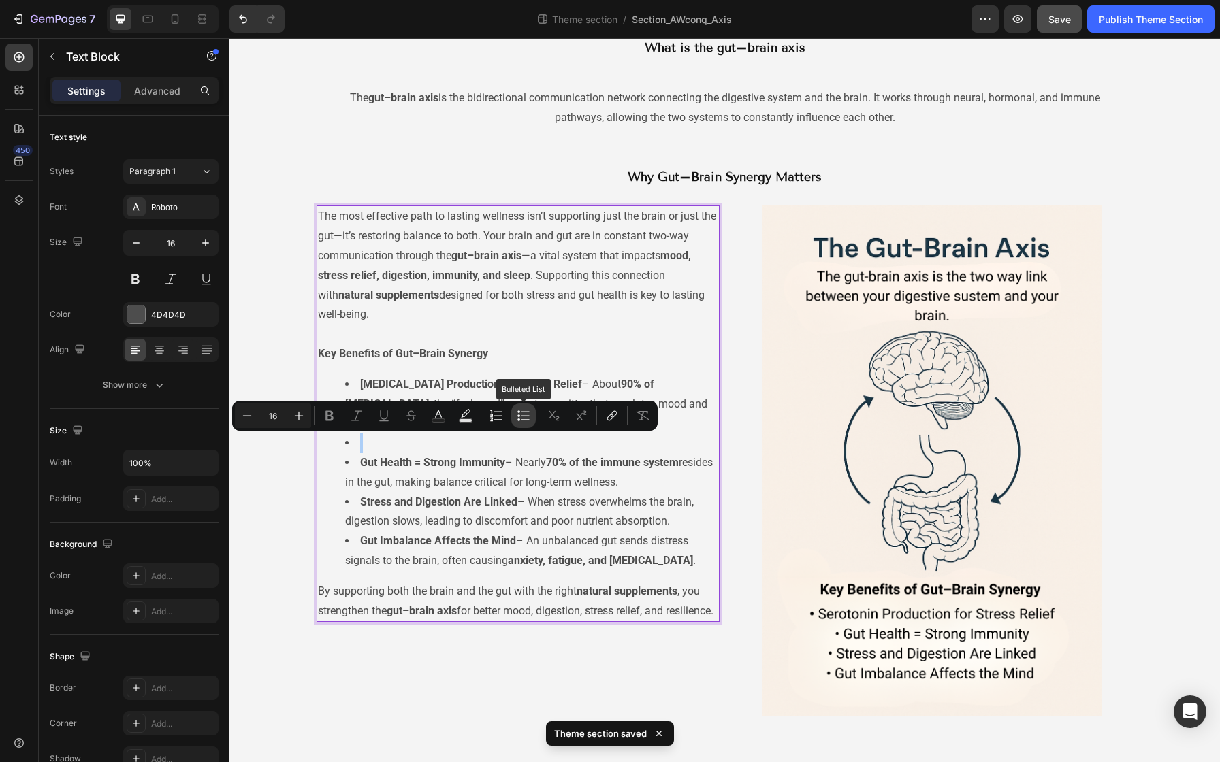
click at [522, 414] on icon "Editor contextual toolbar" at bounding box center [524, 416] width 14 height 14
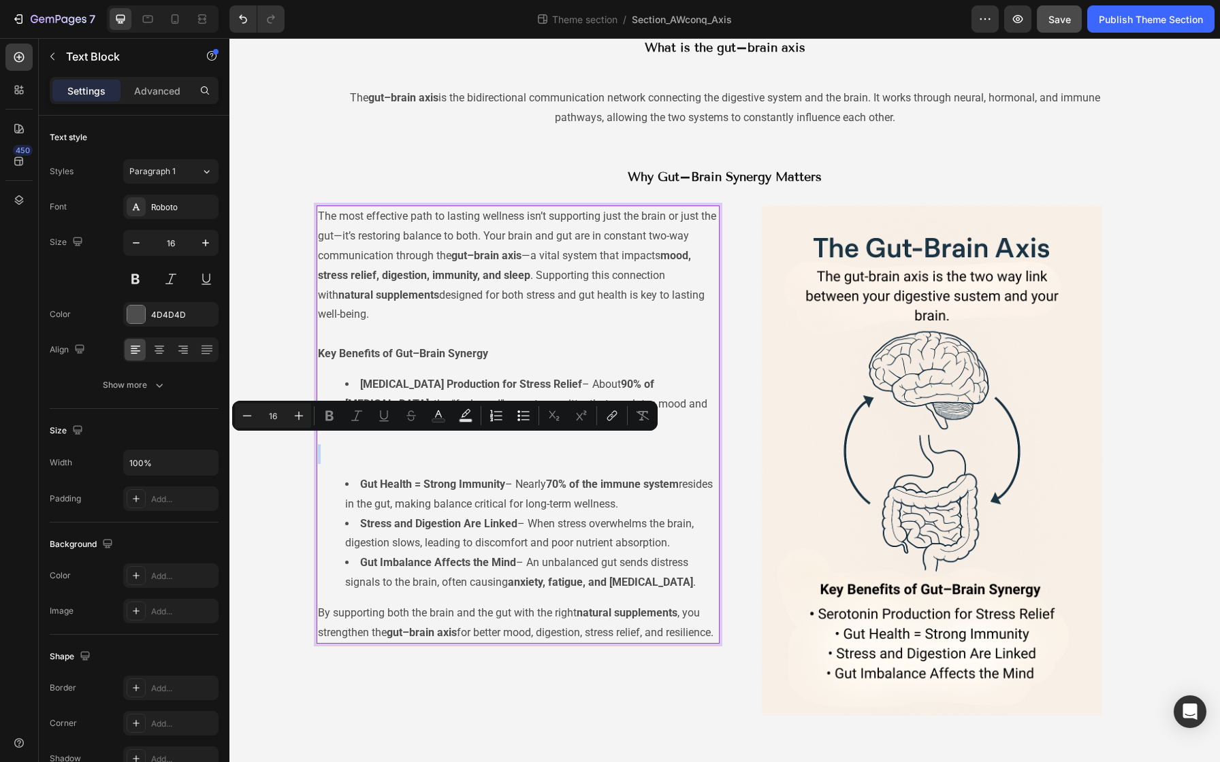
click at [409, 455] on p "Rich Text Editor. Editing area: main" at bounding box center [518, 454] width 400 height 20
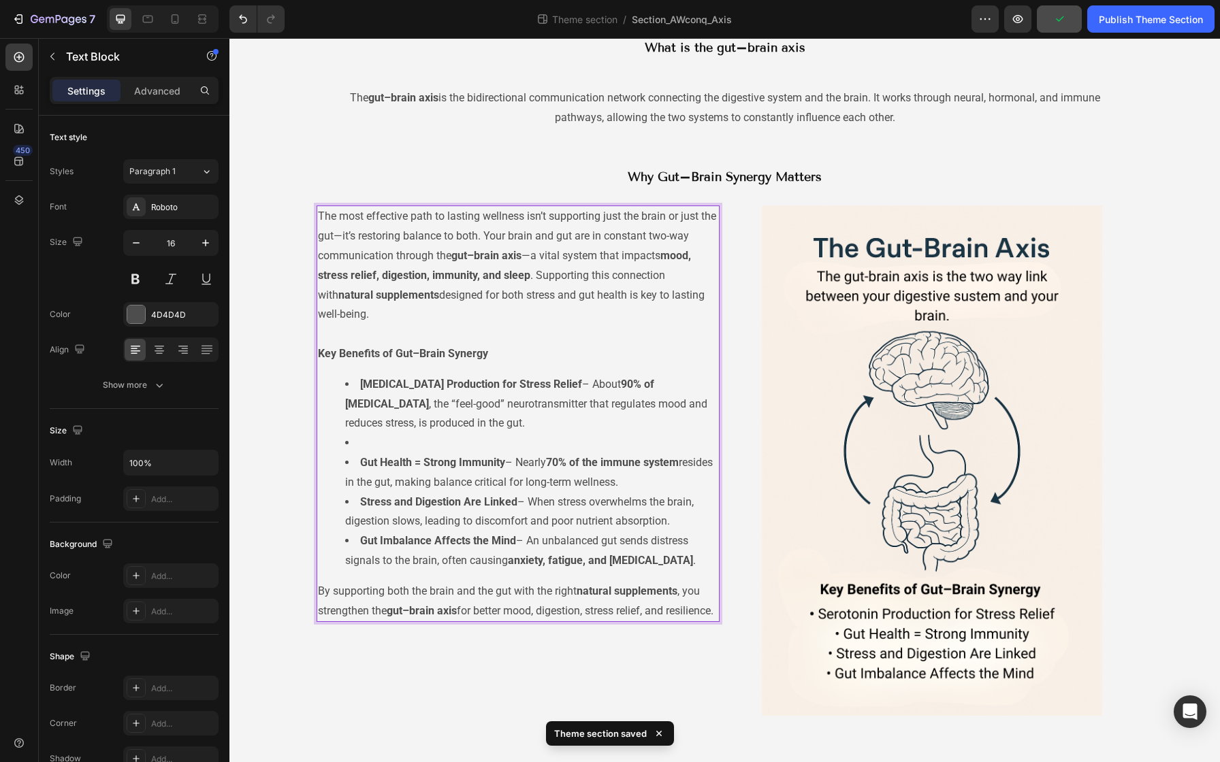
click at [353, 459] on li "Gut Health = Strong Immunity – Nearly 70% of the immune system resides in the g…" at bounding box center [531, 472] width 373 height 39
click at [357, 448] on li "Rich Text Editor. Editing area: main" at bounding box center [531, 444] width 373 height 20
click at [345, 462] on li "Gut Health = Strong Immunity – Nearly 70% of the immune system resides in the g…" at bounding box center [531, 472] width 373 height 39
click at [357, 448] on li "Rich Text Editor. Editing area: main" at bounding box center [531, 444] width 373 height 20
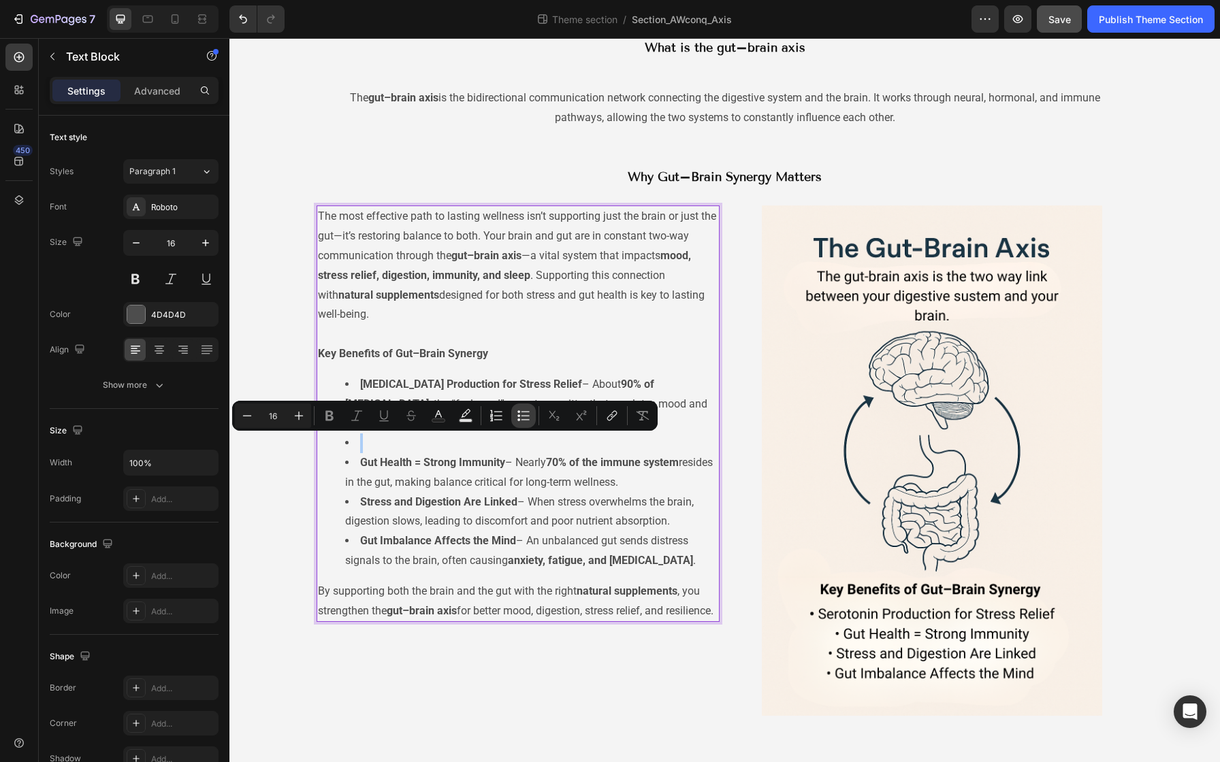
click at [521, 419] on icon "Editor contextual toolbar" at bounding box center [524, 416] width 14 height 14
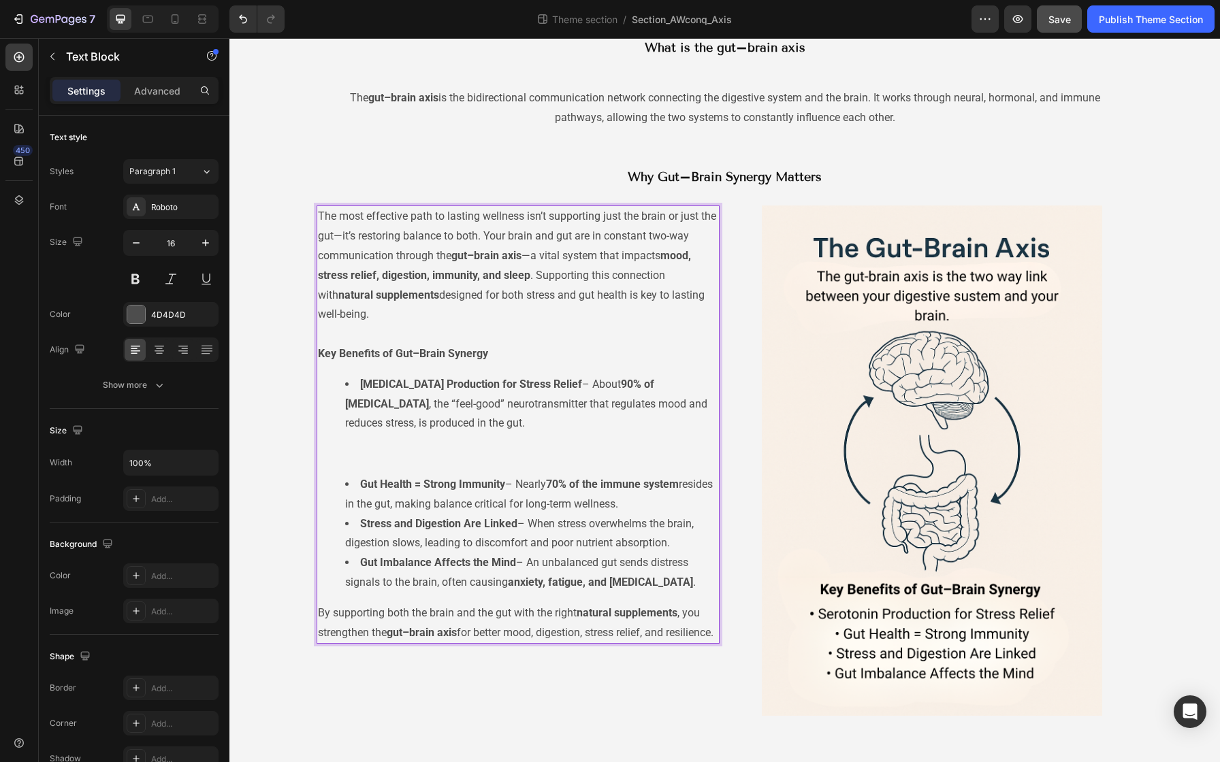
click at [425, 509] on li "Gut Health = Strong Immunity – Nearly 70% of the immune system resides in the g…" at bounding box center [531, 494] width 373 height 39
click at [346, 438] on div "The most effective path to lasting wellness isn’t supporting just the brain or …" at bounding box center [517, 425] width 403 height 438
click at [325, 470] on div "The most effective path to lasting wellness isn’t supporting just the brain or …" at bounding box center [517, 425] width 403 height 438
click at [325, 452] on p "Rich Text Editor. Editing area: main" at bounding box center [518, 454] width 400 height 20
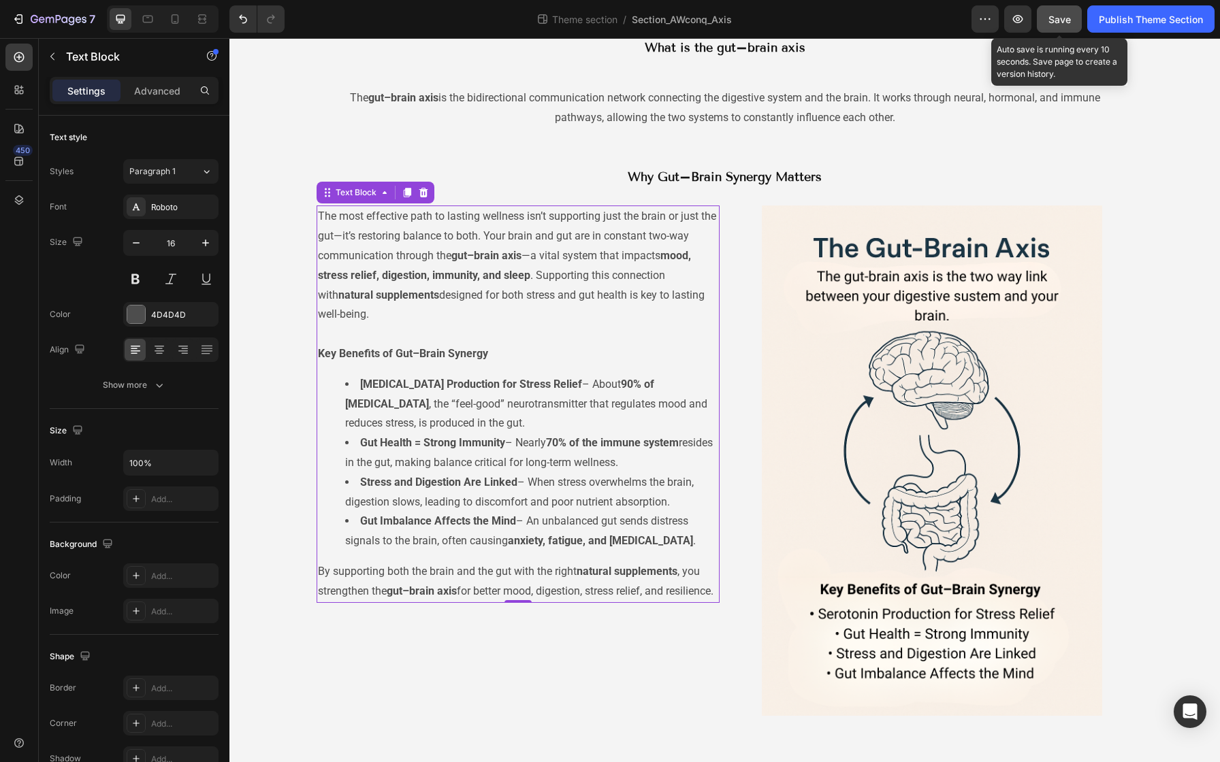
click at [1045, 20] on button "Save" at bounding box center [1058, 18] width 45 height 27
